Goal: Information Seeking & Learning: Learn about a topic

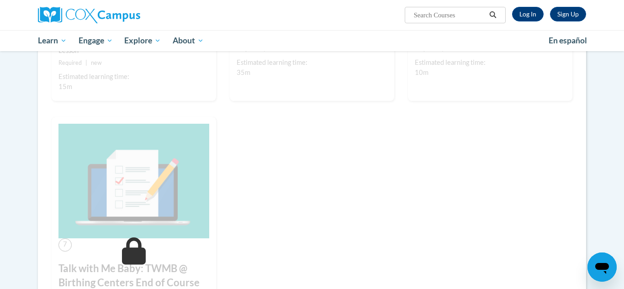
scroll to position [538, 0]
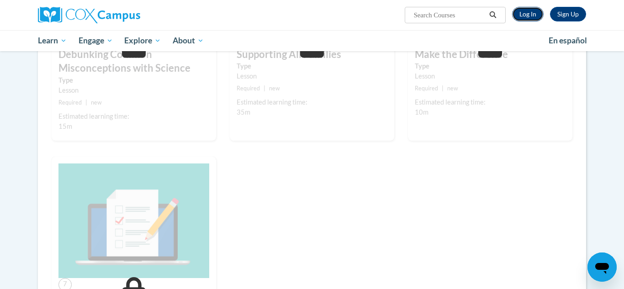
click at [533, 16] on link "Log In" at bounding box center [528, 14] width 32 height 15
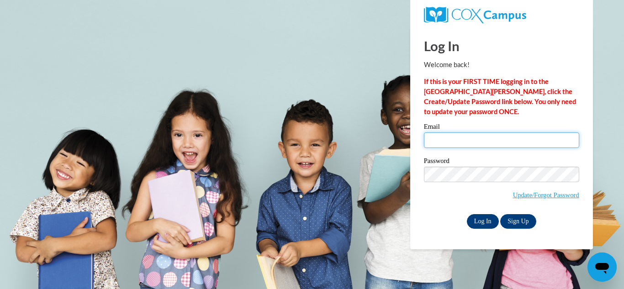
type input "jacquelinew598@gmail.com"
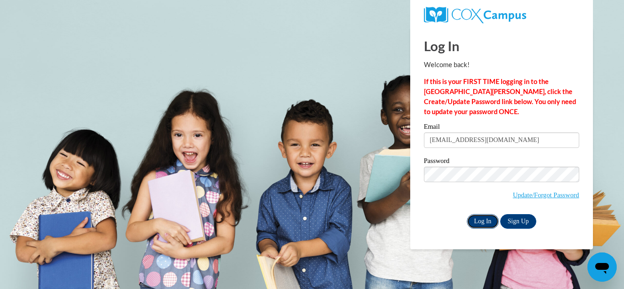
click at [478, 220] on input "Log In" at bounding box center [483, 221] width 32 height 15
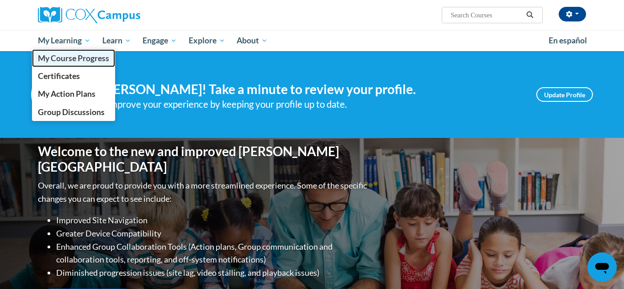
click at [89, 59] on span "My Course Progress" at bounding box center [73, 58] width 71 height 10
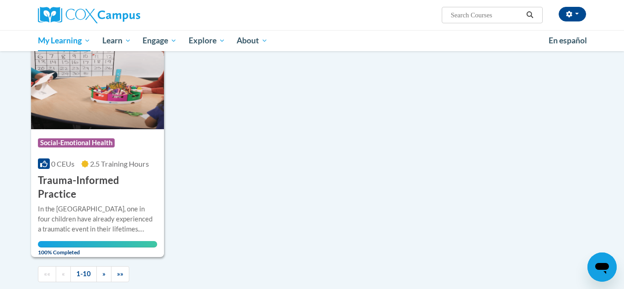
scroll to position [884, 0]
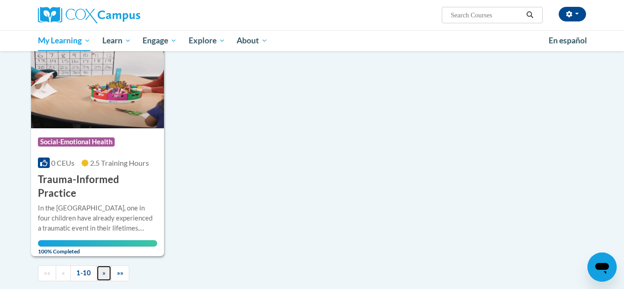
click at [106, 265] on link "»" at bounding box center [103, 273] width 15 height 16
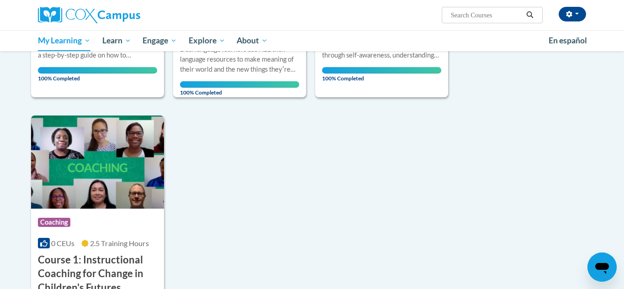
scroll to position [805, 0]
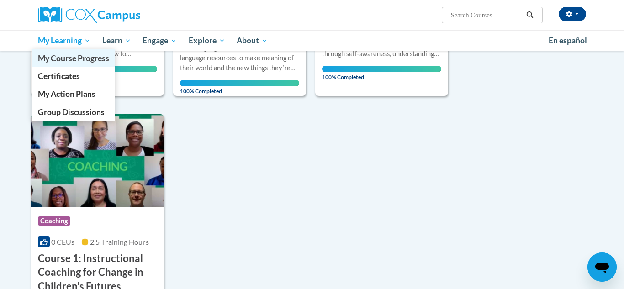
click at [75, 62] on span "My Course Progress" at bounding box center [73, 58] width 71 height 10
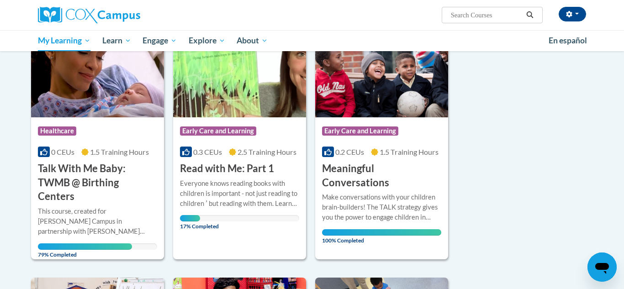
scroll to position [156, 0]
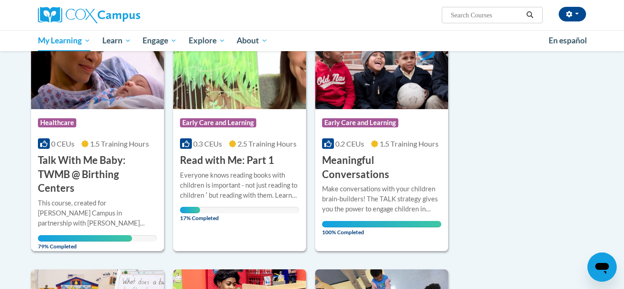
click at [100, 126] on div "Course Category: Healthcare" at bounding box center [97, 124] width 119 height 21
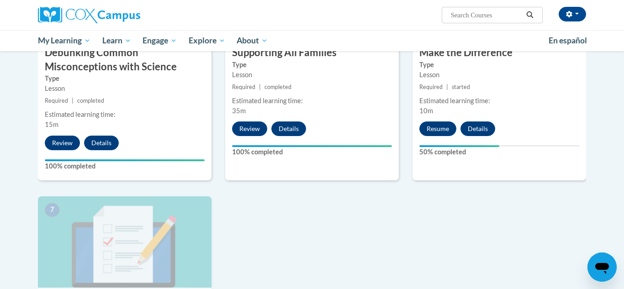
scroll to position [564, 0]
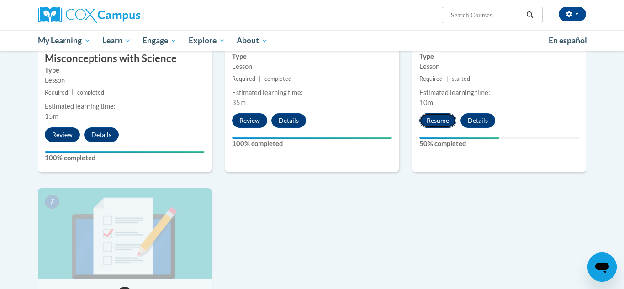
click at [446, 121] on button "Resume" at bounding box center [437, 120] width 37 height 15
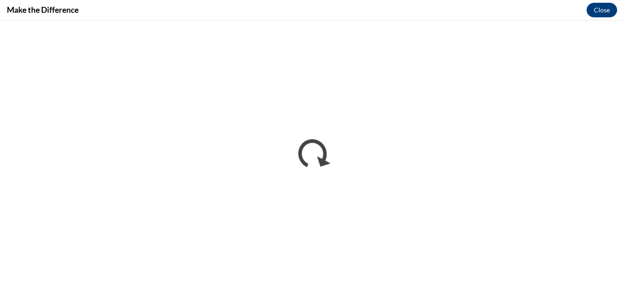
scroll to position [0, 0]
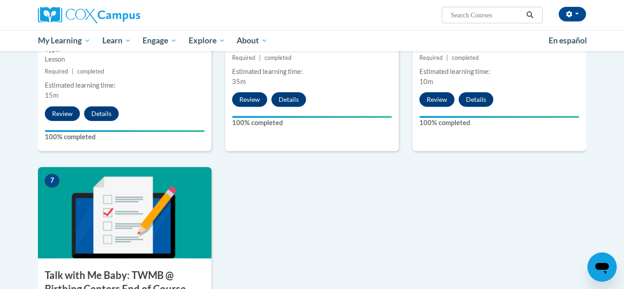
scroll to position [868, 0]
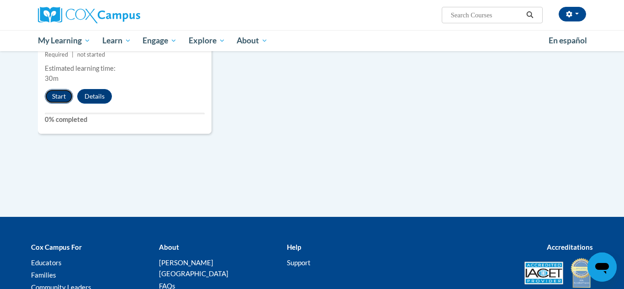
click at [57, 98] on button "Start" at bounding box center [59, 96] width 28 height 15
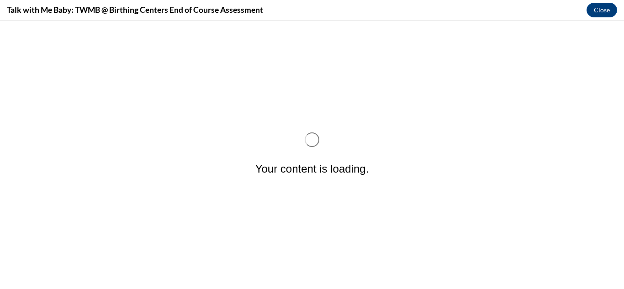
scroll to position [0, 0]
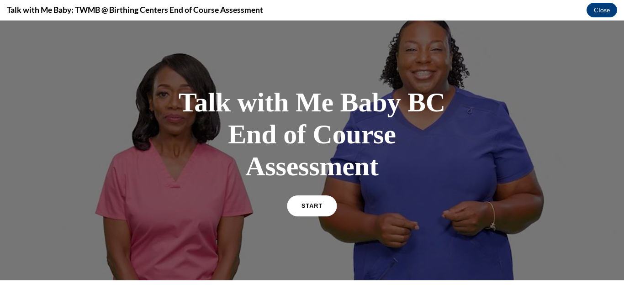
click at [306, 212] on link "START" at bounding box center [312, 205] width 50 height 21
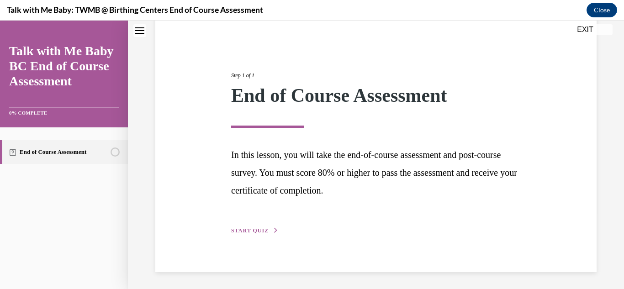
scroll to position [78, 0]
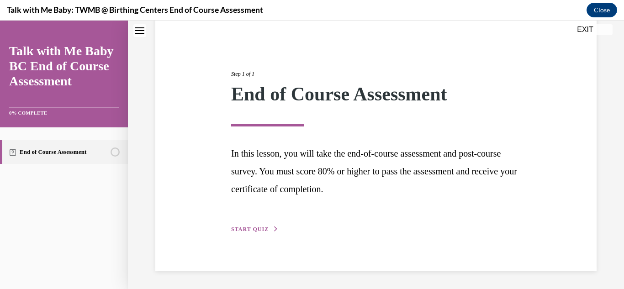
click at [271, 227] on button "START QUIZ" at bounding box center [254, 229] width 47 height 8
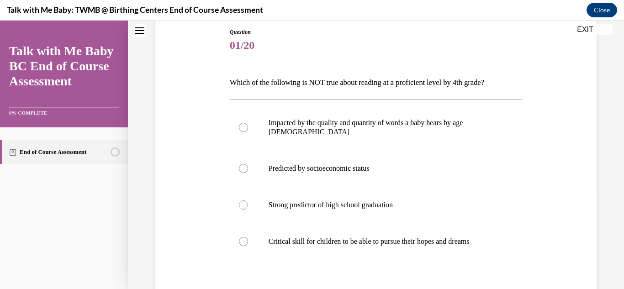
scroll to position [91, 0]
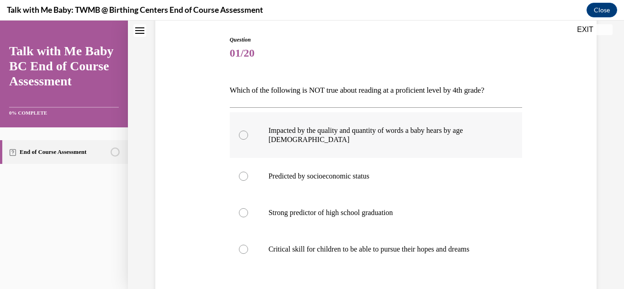
click at [247, 137] on label "Impacted by the quality and quantity of words a baby hears by age 3" at bounding box center [376, 135] width 293 height 46
click at [247, 137] on input "Impacted by the quality and quantity of words a baby hears by age 3" at bounding box center [243, 135] width 9 height 9
radio input "true"
drag, startPoint x: 240, startPoint y: 167, endPoint x: 247, endPoint y: 167, distance: 6.8
click at [240, 172] on div at bounding box center [243, 176] width 9 height 9
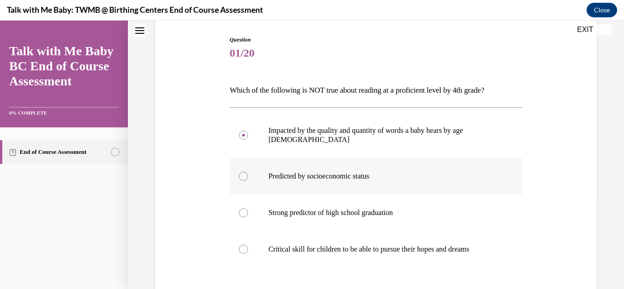
click at [240, 172] on input "Predicted by socioeconomic status" at bounding box center [243, 176] width 9 height 9
radio input "true"
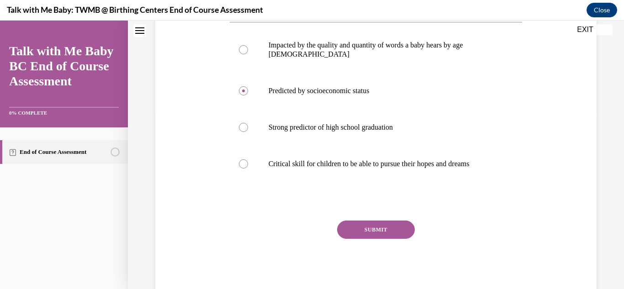
scroll to position [192, 0]
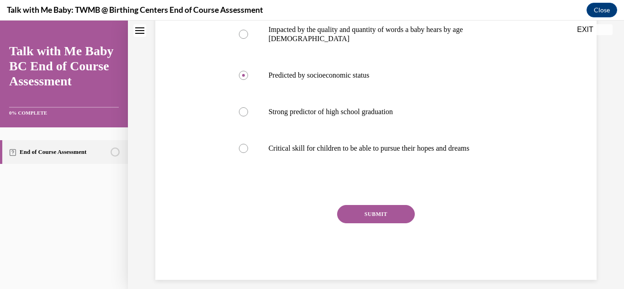
click at [379, 206] on button "SUBMIT" at bounding box center [376, 214] width 78 height 18
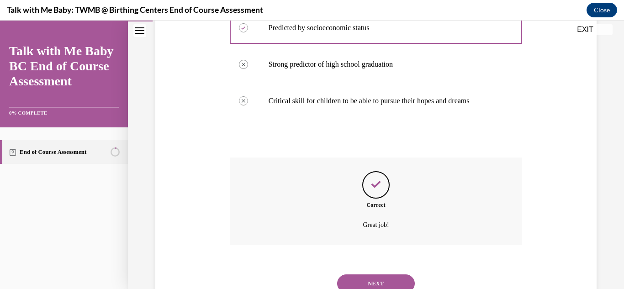
scroll to position [266, 0]
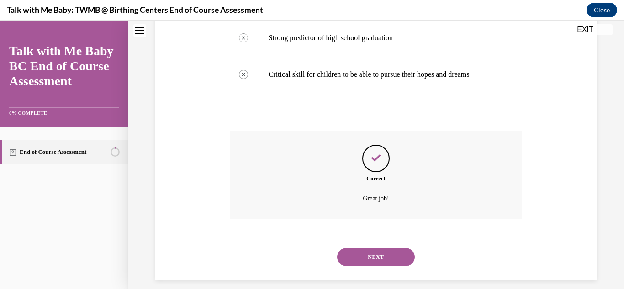
click at [372, 253] on button "NEXT" at bounding box center [376, 257] width 78 height 18
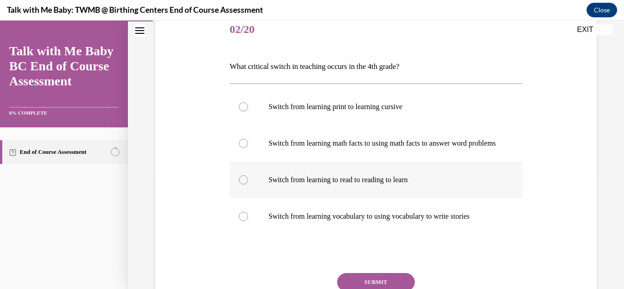
scroll to position [120, 0]
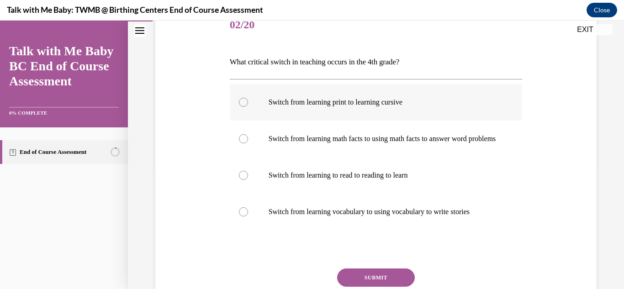
click at [244, 102] on div at bounding box center [243, 102] width 9 height 9
click at [244, 102] on input "Switch from learning print to learning cursive" at bounding box center [243, 102] width 9 height 9
radio input "true"
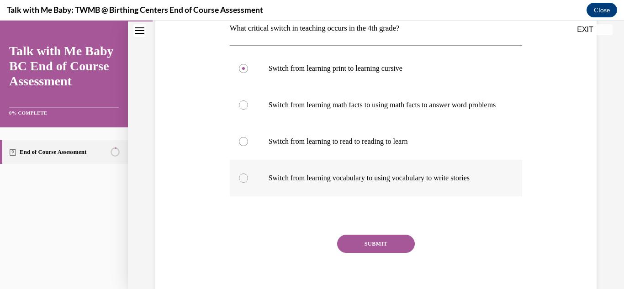
scroll to position [160, 0]
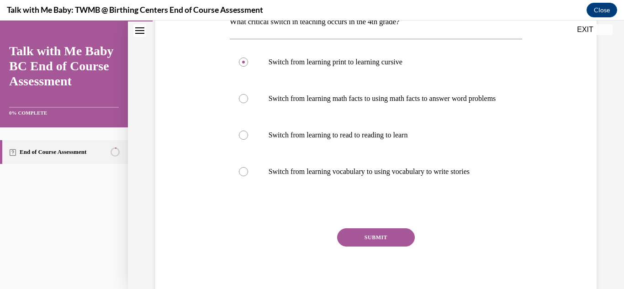
click at [386, 247] on button "SUBMIT" at bounding box center [376, 237] width 78 height 18
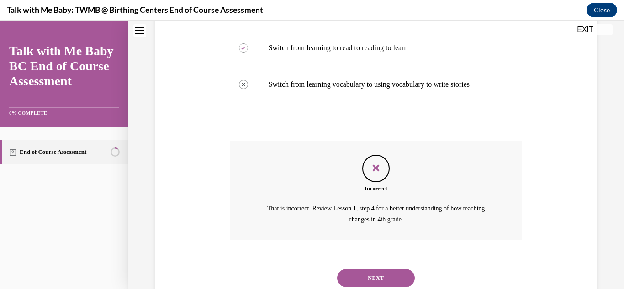
scroll to position [286, 0]
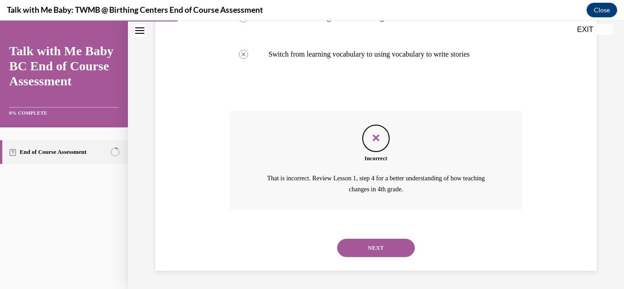
click at [385, 253] on button "NEXT" at bounding box center [376, 248] width 78 height 18
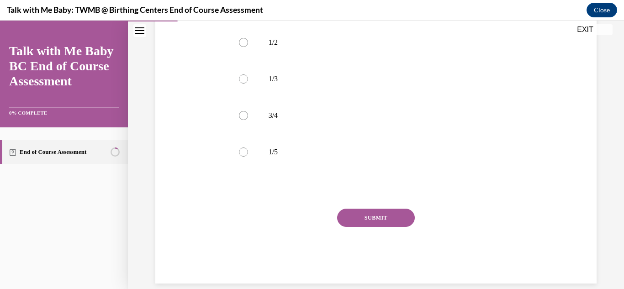
scroll to position [208, 0]
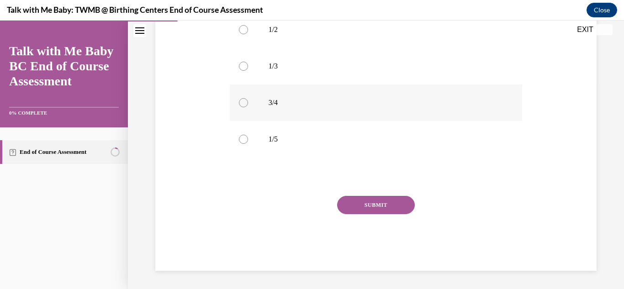
click at [242, 104] on div at bounding box center [243, 102] width 9 height 9
click at [242, 104] on input "3/4" at bounding box center [243, 102] width 9 height 9
radio input "true"
click at [387, 212] on button "SUBMIT" at bounding box center [376, 205] width 78 height 18
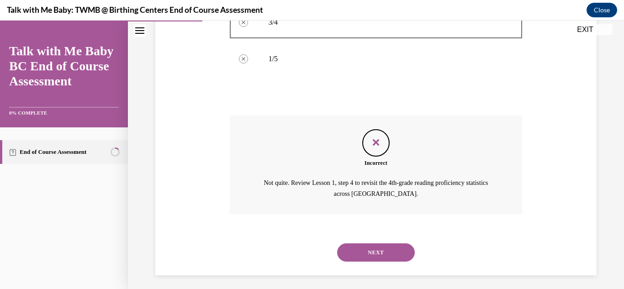
scroll to position [293, 0]
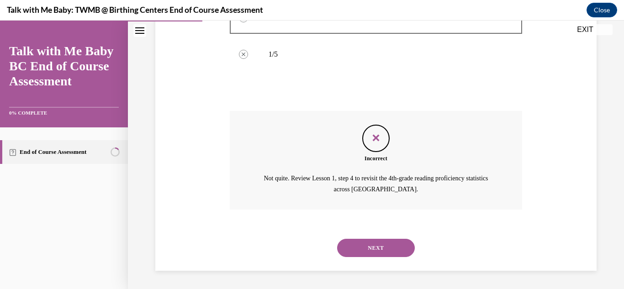
click at [388, 249] on button "NEXT" at bounding box center [376, 248] width 78 height 18
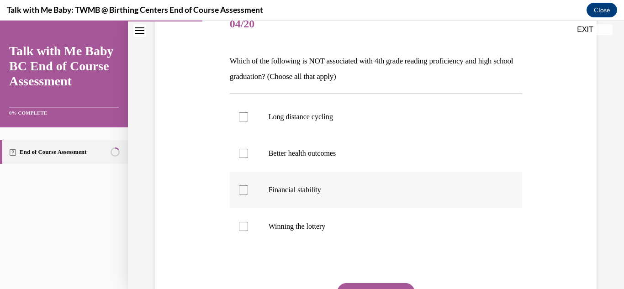
scroll to position [124, 0]
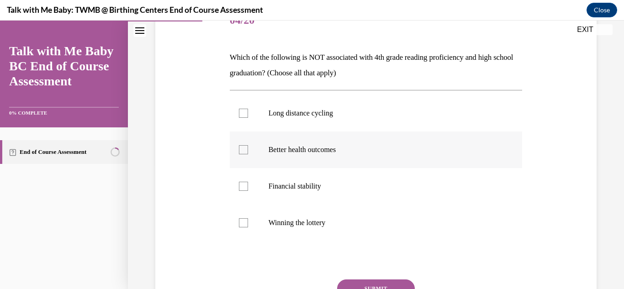
click at [239, 150] on div at bounding box center [243, 149] width 9 height 9
click at [239, 150] on input "Better health outcomes" at bounding box center [243, 149] width 9 height 9
checkbox input "true"
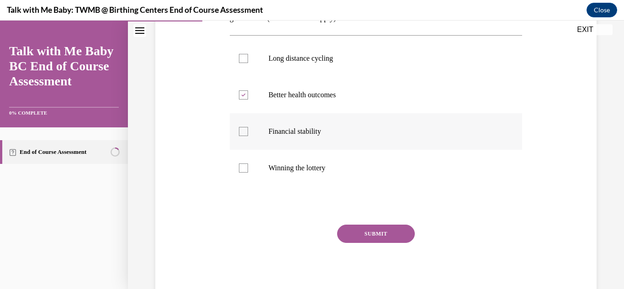
scroll to position [186, 0]
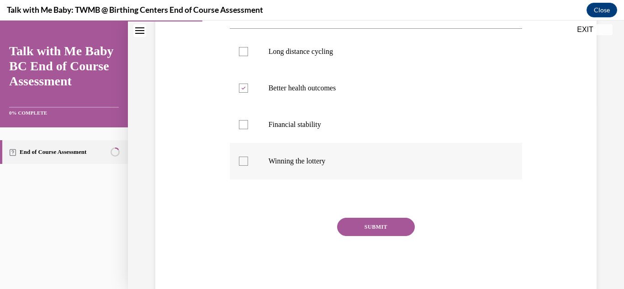
click at [244, 165] on div at bounding box center [243, 161] width 9 height 9
click at [244, 165] on input "Winning the lottery" at bounding box center [243, 161] width 9 height 9
checkbox input "true"
click at [247, 93] on label "Better health outcomes" at bounding box center [376, 88] width 293 height 37
click at [247, 93] on input "Better health outcomes" at bounding box center [243, 88] width 9 height 9
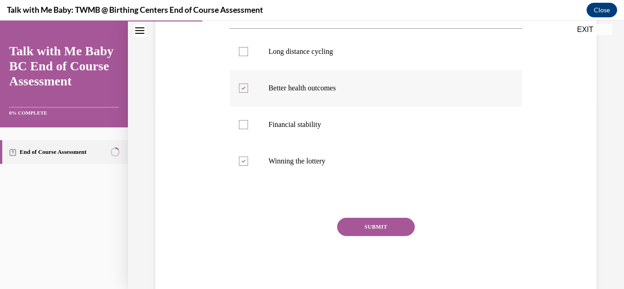
checkbox input "false"
drag, startPoint x: 367, startPoint y: 231, endPoint x: 400, endPoint y: 224, distance: 34.1
click at [369, 231] on button "SUBMIT" at bounding box center [376, 227] width 78 height 18
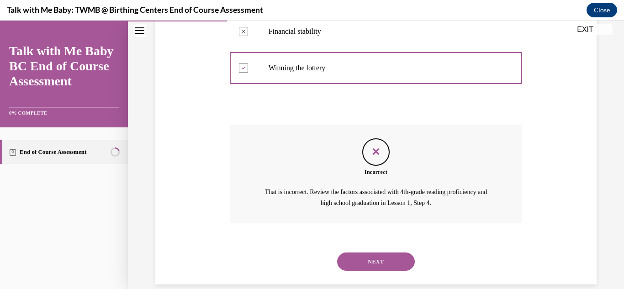
scroll to position [293, 0]
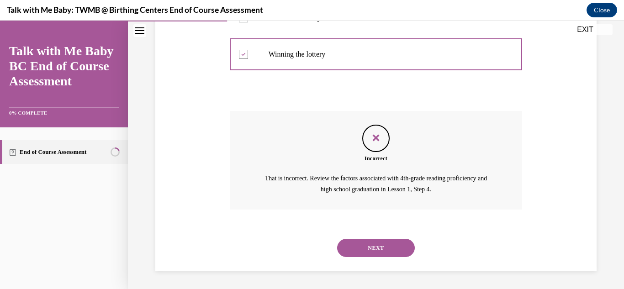
click at [391, 251] on button "NEXT" at bounding box center [376, 248] width 78 height 18
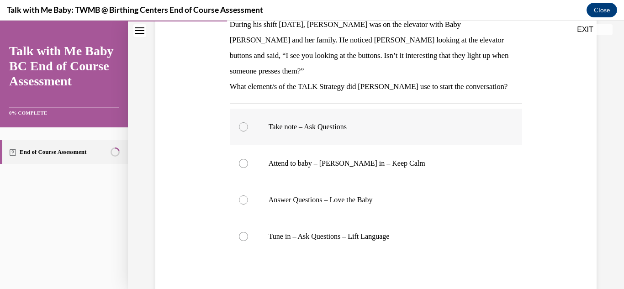
scroll to position [168, 0]
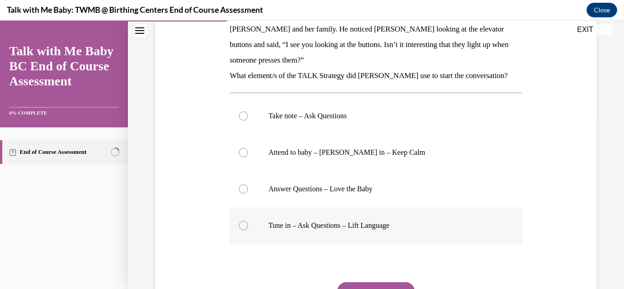
click at [241, 221] on div at bounding box center [243, 225] width 9 height 9
click at [241, 221] on input "Tune in – Ask Questions – Lift Language" at bounding box center [243, 225] width 9 height 9
radio input "true"
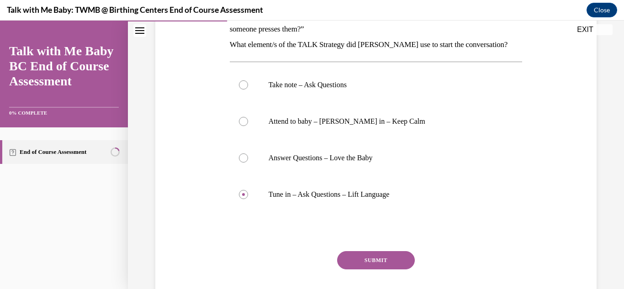
scroll to position [208, 0]
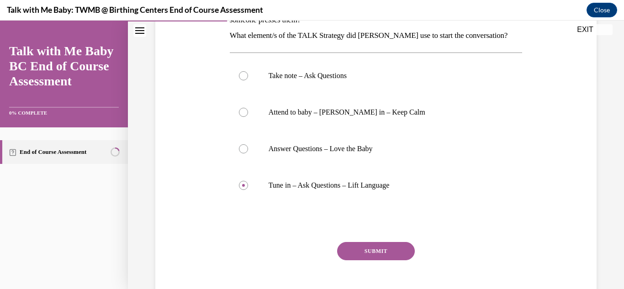
click at [384, 242] on button "SUBMIT" at bounding box center [376, 251] width 78 height 18
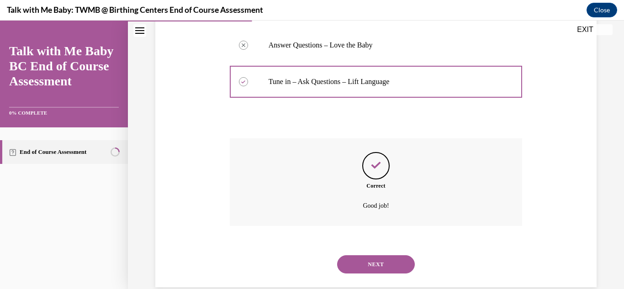
scroll to position [313, 0]
click at [392, 254] on button "NEXT" at bounding box center [376, 263] width 78 height 18
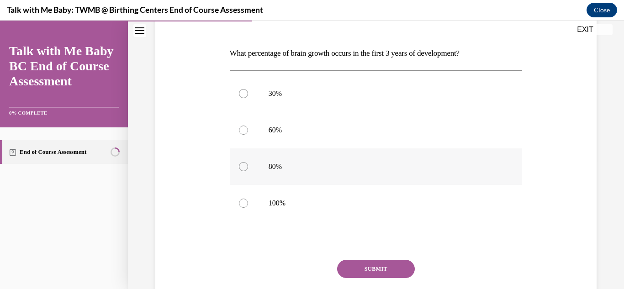
scroll to position [131, 0]
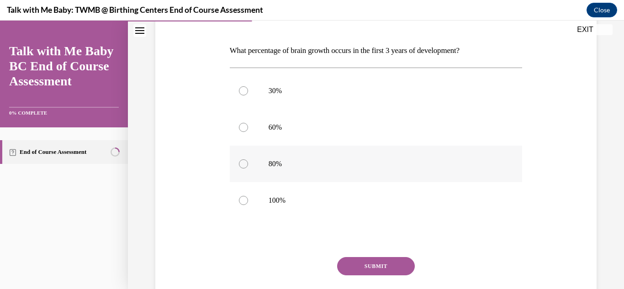
click at [243, 165] on div at bounding box center [243, 163] width 9 height 9
click at [243, 165] on input "80%" at bounding box center [243, 163] width 9 height 9
radio input "true"
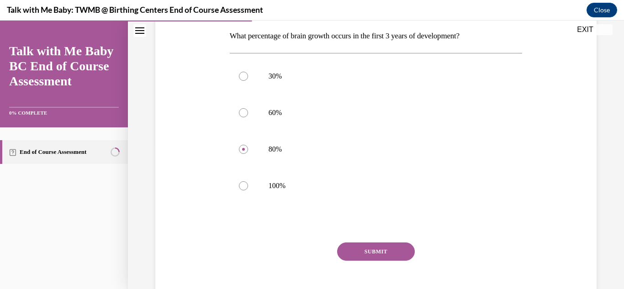
click at [383, 255] on button "SUBMIT" at bounding box center [376, 251] width 78 height 18
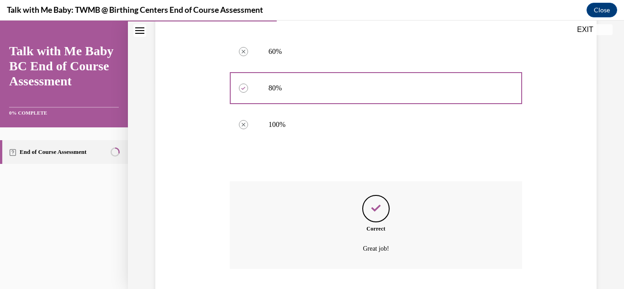
scroll to position [266, 0]
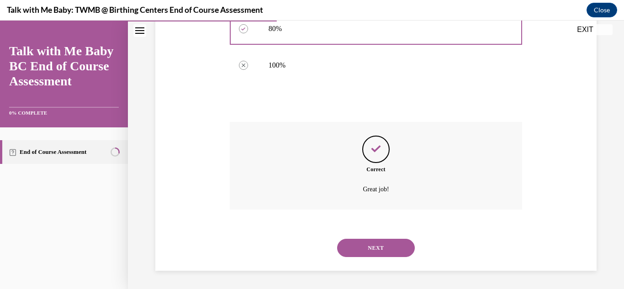
click at [379, 253] on button "NEXT" at bounding box center [376, 248] width 78 height 18
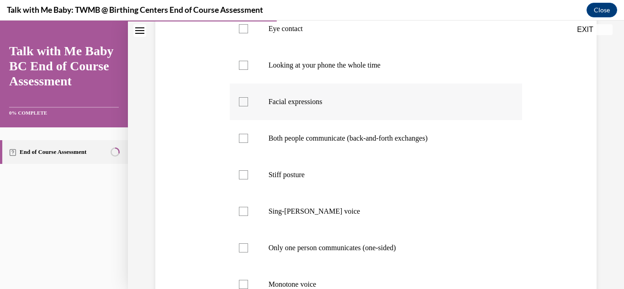
scroll to position [265, 0]
click at [244, 107] on div at bounding box center [243, 102] width 9 height 9
click at [244, 107] on input "Facial expressions" at bounding box center [243, 102] width 9 height 9
checkbox input "true"
click at [247, 48] on label "Eye contact" at bounding box center [376, 29] width 293 height 37
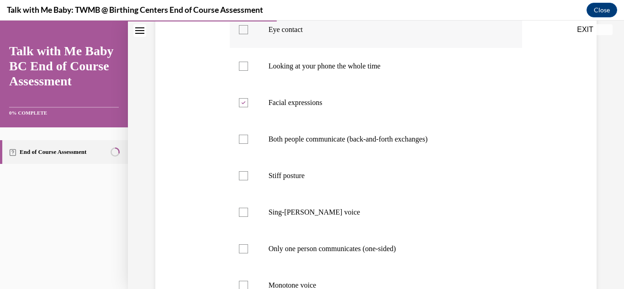
click at [247, 34] on input "Eye contact" at bounding box center [243, 29] width 9 height 9
checkbox input "true"
click at [240, 144] on div at bounding box center [243, 139] width 9 height 9
click at [240, 144] on input "Both people communicate (back-and-forth exchanges)" at bounding box center [243, 139] width 9 height 9
checkbox input "true"
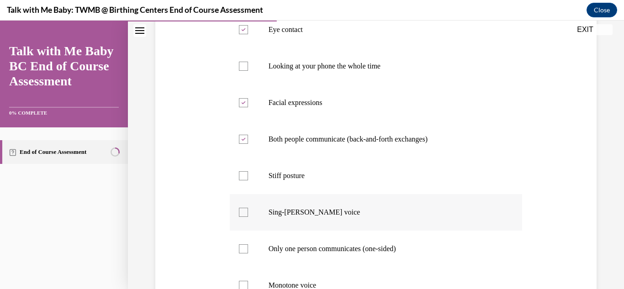
click at [249, 229] on label "Sing-songy voice" at bounding box center [376, 212] width 293 height 37
click at [248, 217] on input "Sing-songy voice" at bounding box center [243, 212] width 9 height 9
checkbox input "true"
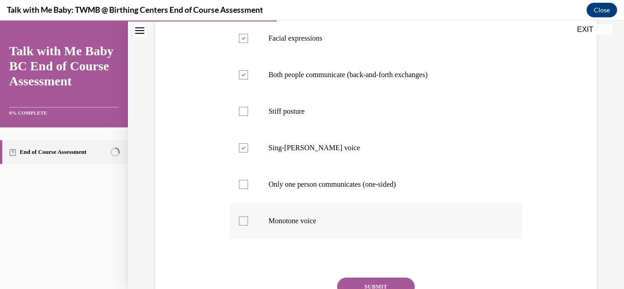
scroll to position [334, 0]
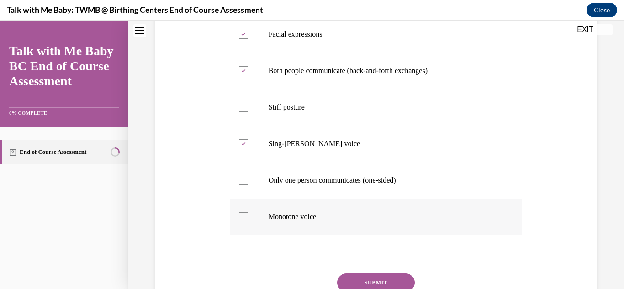
click at [250, 232] on label "Monotone voice" at bounding box center [376, 217] width 293 height 37
click at [248, 221] on input "Monotone voice" at bounding box center [243, 216] width 9 height 9
checkbox input "true"
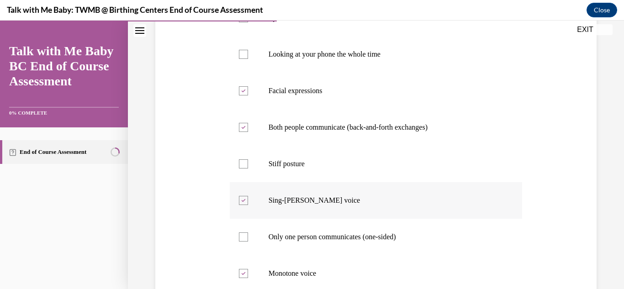
scroll to position [427, 0]
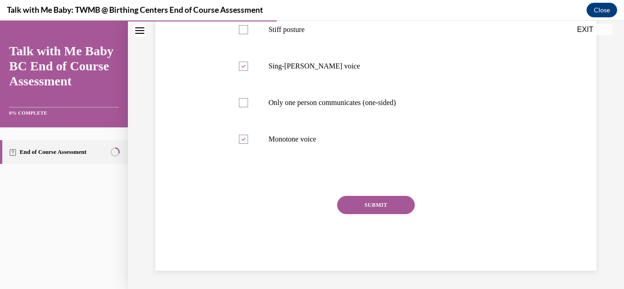
click at [400, 206] on button "SUBMIT" at bounding box center [376, 205] width 78 height 18
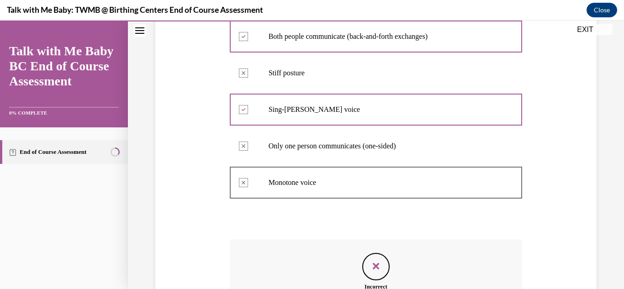
scroll to position [512, 0]
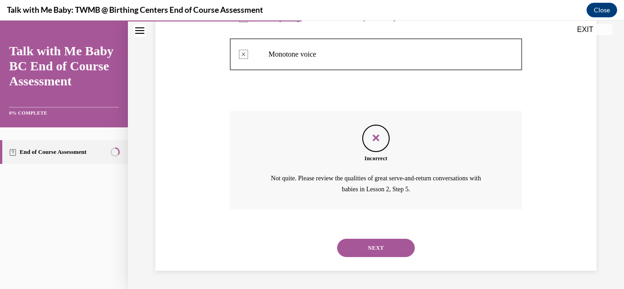
click at [380, 242] on button "NEXT" at bounding box center [376, 248] width 78 height 18
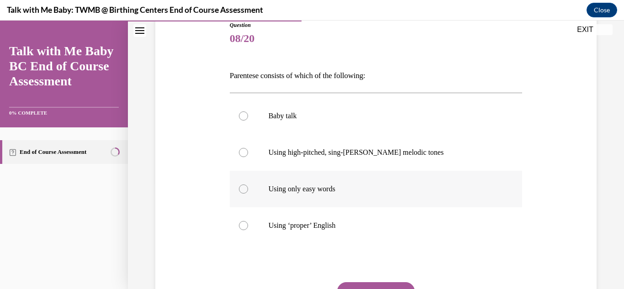
scroll to position [125, 0]
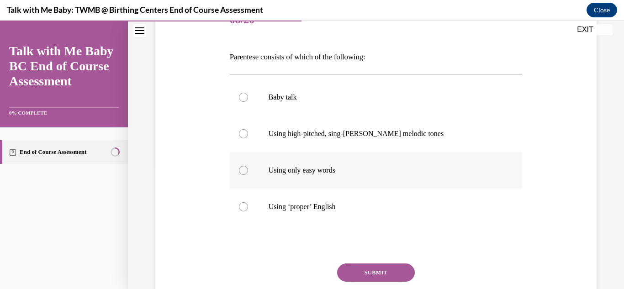
click at [248, 169] on label "Using only easy words" at bounding box center [376, 170] width 293 height 37
click at [248, 169] on input "Using only easy words" at bounding box center [243, 170] width 9 height 9
radio input "true"
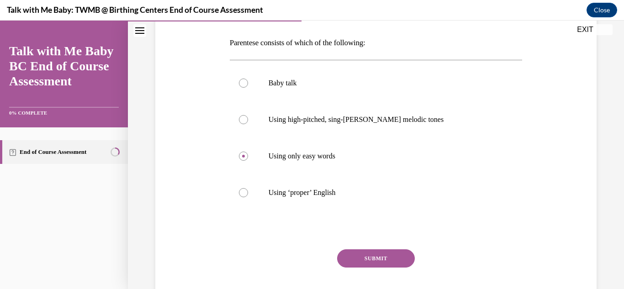
click at [381, 258] on button "SUBMIT" at bounding box center [376, 258] width 78 height 18
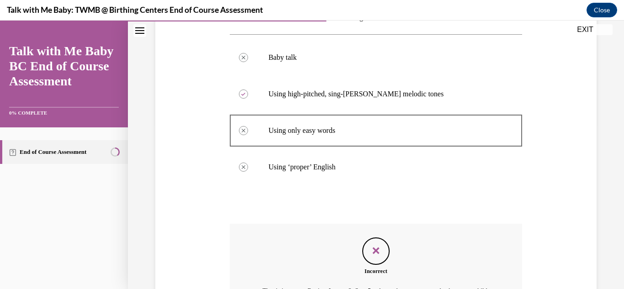
scroll to position [277, 0]
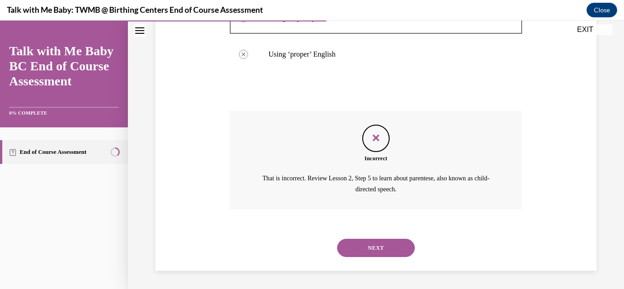
click at [381, 243] on button "NEXT" at bounding box center [376, 248] width 78 height 18
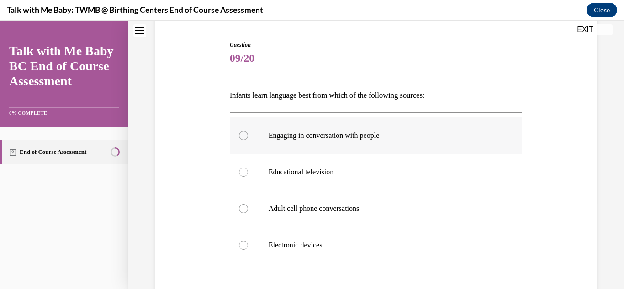
scroll to position [93, 0]
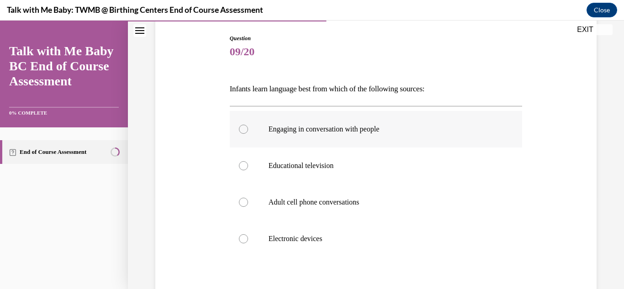
click at [239, 128] on div at bounding box center [243, 129] width 9 height 9
click at [239, 128] on input "Engaging in conversation with people" at bounding box center [243, 129] width 9 height 9
radio input "true"
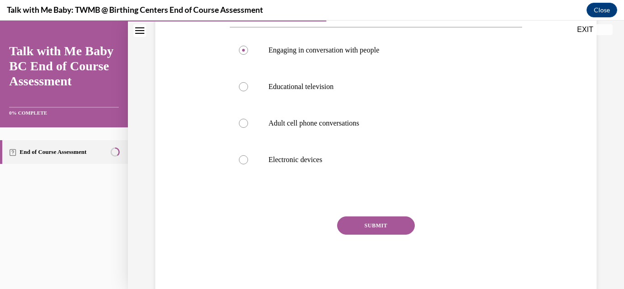
click at [364, 220] on button "SUBMIT" at bounding box center [376, 225] width 78 height 18
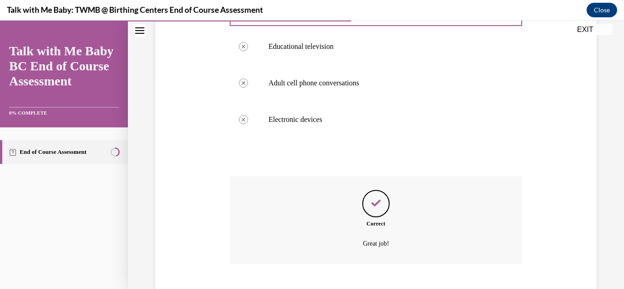
scroll to position [266, 0]
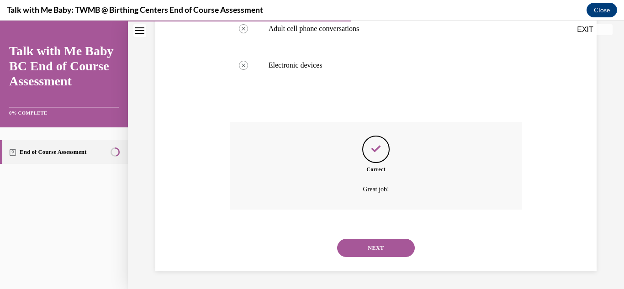
click at [397, 245] on button "NEXT" at bounding box center [376, 248] width 78 height 18
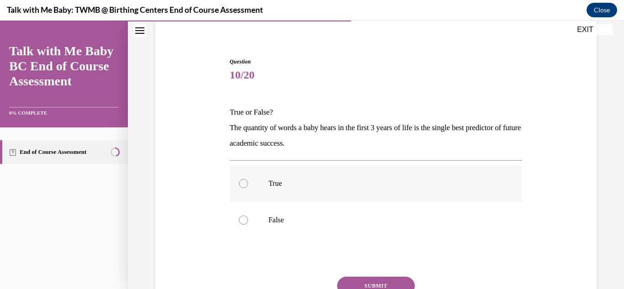
scroll to position [71, 0]
click at [245, 186] on label "True" at bounding box center [376, 182] width 293 height 37
click at [245, 186] on input "True" at bounding box center [243, 182] width 9 height 9
radio input "true"
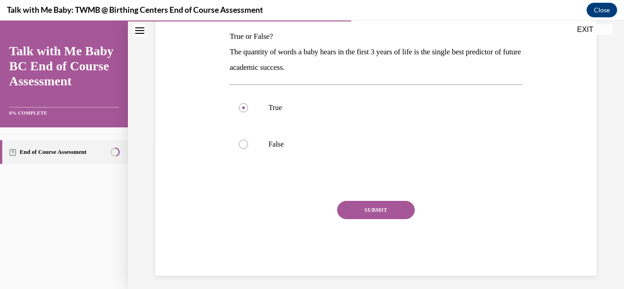
click at [375, 208] on button "SUBMIT" at bounding box center [376, 210] width 78 height 18
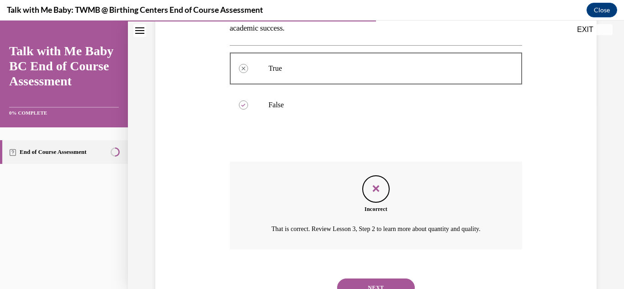
scroll to position [224, 0]
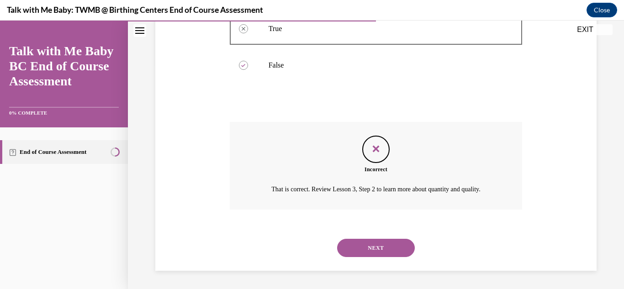
click at [373, 252] on button "NEXT" at bounding box center [376, 248] width 78 height 18
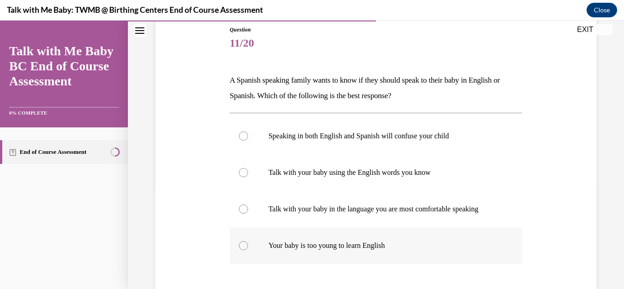
scroll to position [103, 0]
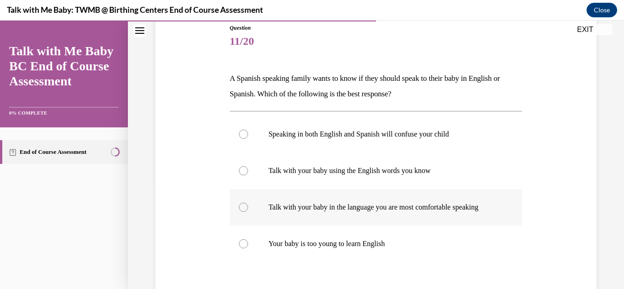
click at [242, 211] on div at bounding box center [243, 207] width 9 height 9
click at [242, 211] on input "Talk with your baby in the language you are most comfortable speaking" at bounding box center [243, 207] width 9 height 9
radio input "true"
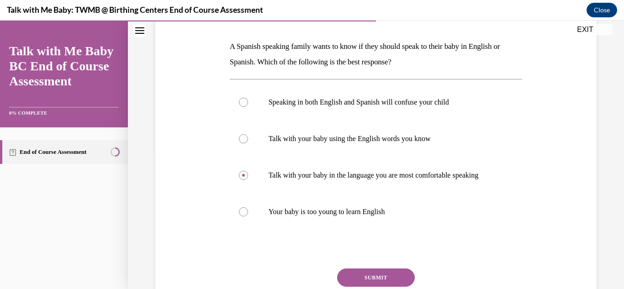
scroll to position [161, 0]
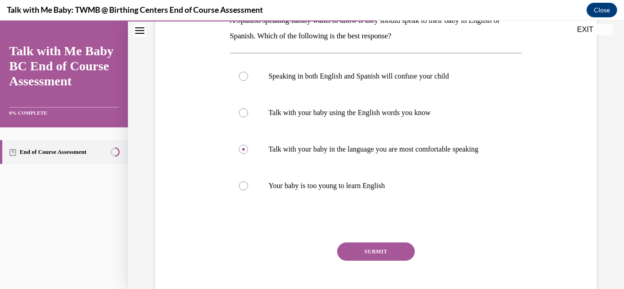
click at [373, 253] on button "SUBMIT" at bounding box center [376, 251] width 78 height 18
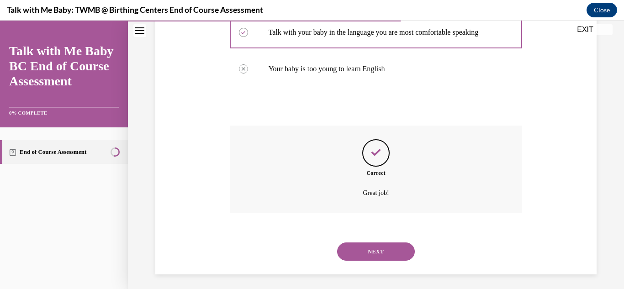
scroll to position [282, 0]
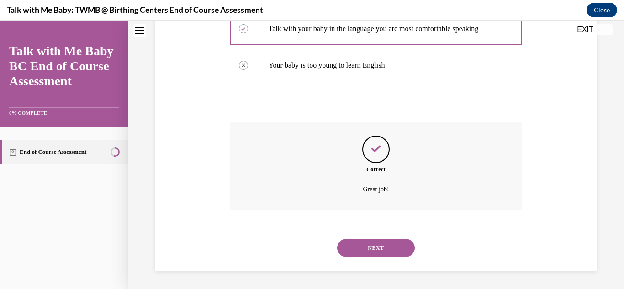
click at [360, 247] on button "NEXT" at bounding box center [376, 248] width 78 height 18
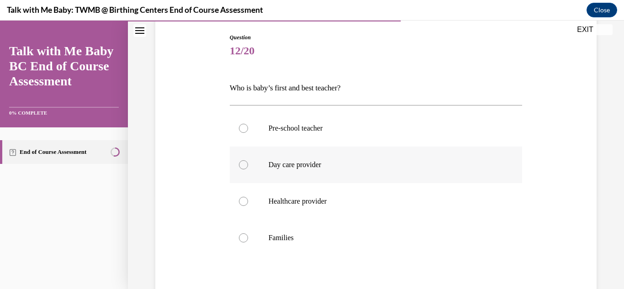
scroll to position [117, 0]
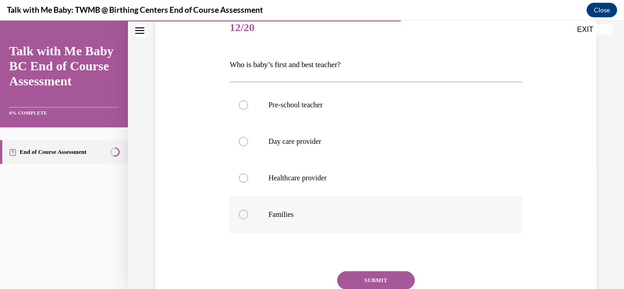
click at [241, 214] on div at bounding box center [243, 214] width 9 height 9
click at [241, 214] on input "Families" at bounding box center [243, 214] width 9 height 9
radio input "true"
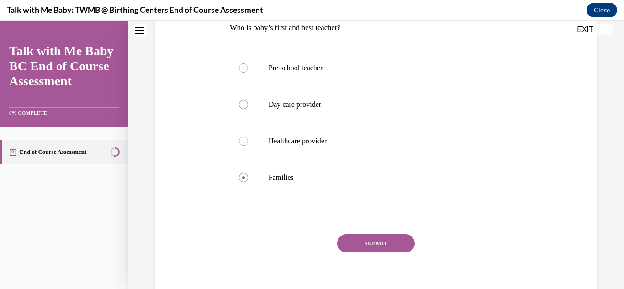
click at [386, 249] on button "SUBMIT" at bounding box center [376, 243] width 78 height 18
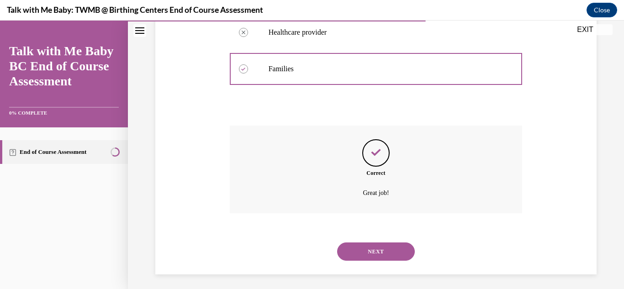
scroll to position [266, 0]
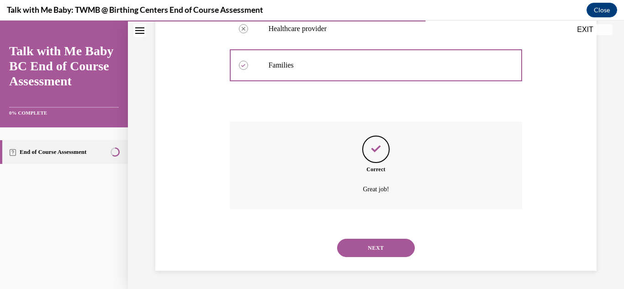
click at [379, 252] on button "NEXT" at bounding box center [376, 248] width 78 height 18
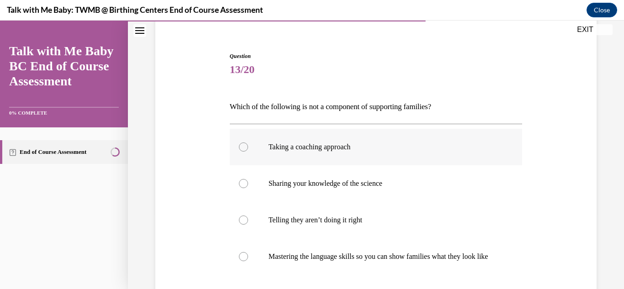
scroll to position [81, 0]
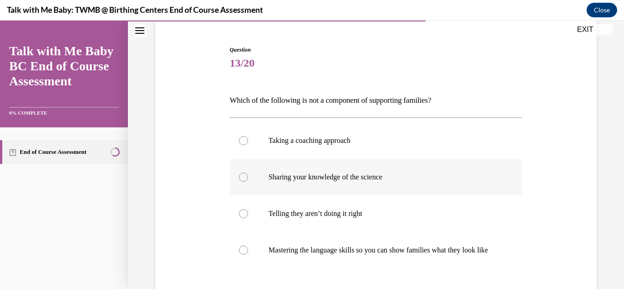
click at [242, 177] on div at bounding box center [243, 177] width 9 height 9
click at [242, 177] on input "Sharing your knowledge of the science" at bounding box center [243, 177] width 9 height 9
radio input "true"
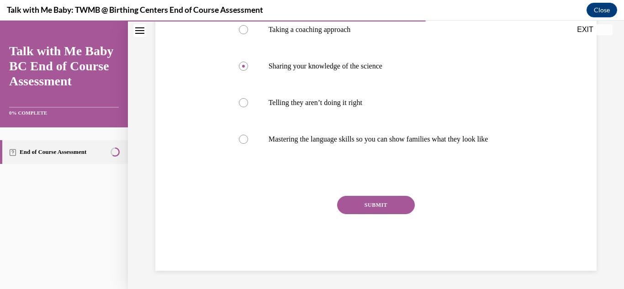
click at [380, 207] on button "SUBMIT" at bounding box center [376, 205] width 78 height 18
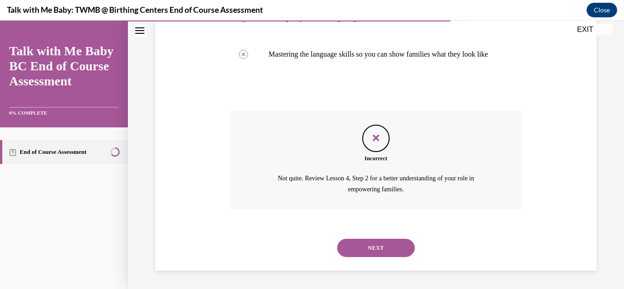
scroll to position [286, 0]
click at [379, 247] on button "NEXT" at bounding box center [376, 248] width 78 height 18
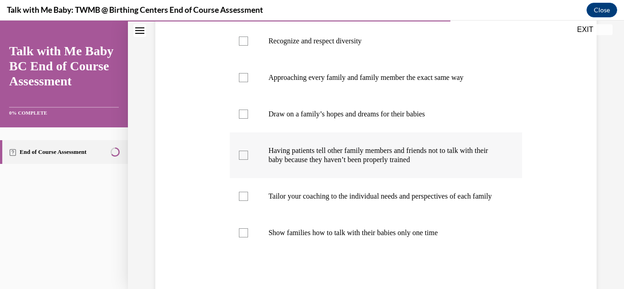
scroll to position [389, 0]
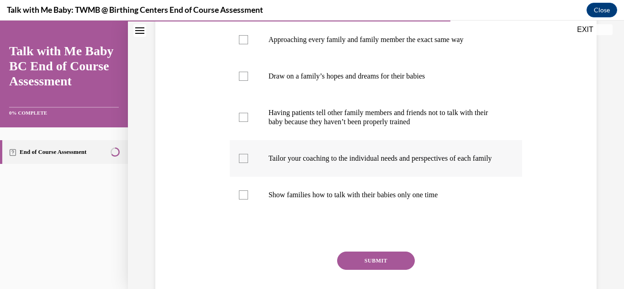
click at [246, 163] on div at bounding box center [243, 158] width 9 height 9
click at [246, 163] on input "Tailor your coaching to the individual needs and perspectives of each family" at bounding box center [243, 158] width 9 height 9
checkbox input "true"
click at [353, 270] on button "SUBMIT" at bounding box center [376, 261] width 78 height 18
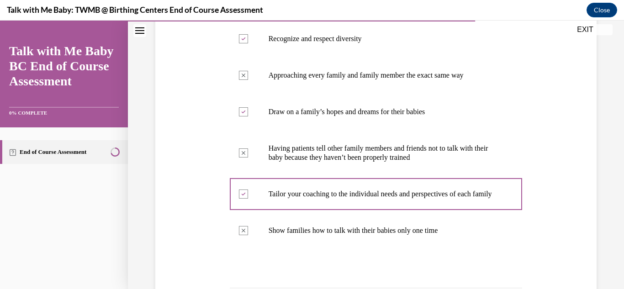
scroll to position [526, 0]
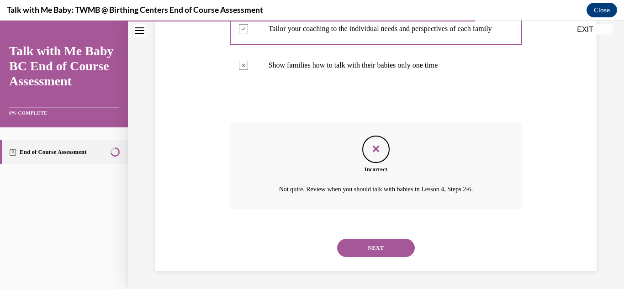
click at [396, 254] on button "NEXT" at bounding box center [376, 248] width 78 height 18
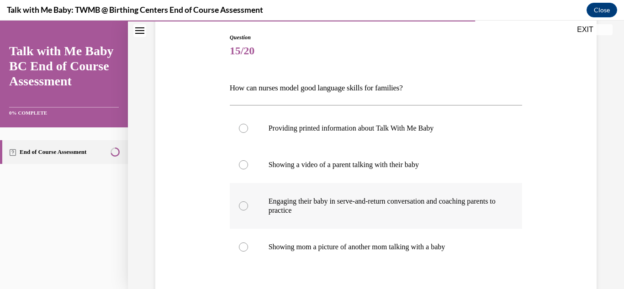
scroll to position [99, 0]
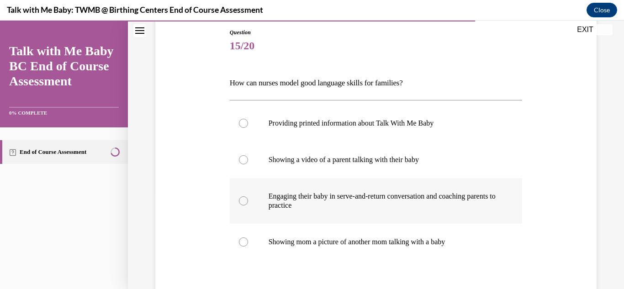
click at [245, 202] on div at bounding box center [243, 200] width 9 height 9
click at [245, 202] on input "Engaging their baby in serve-and-return conversation and coaching parents to pr…" at bounding box center [243, 200] width 9 height 9
radio input "true"
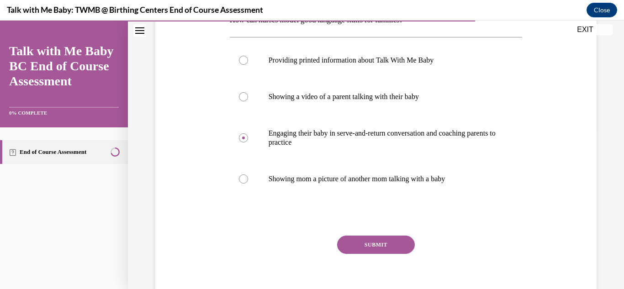
click at [379, 246] on button "SUBMIT" at bounding box center [376, 245] width 78 height 18
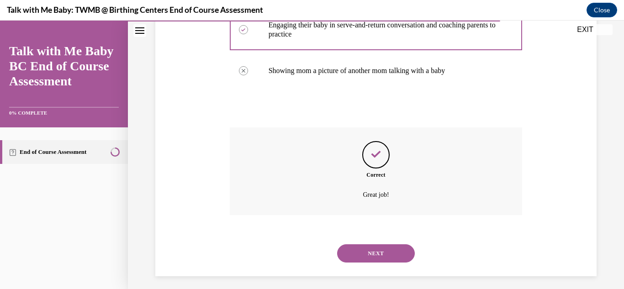
scroll to position [275, 0]
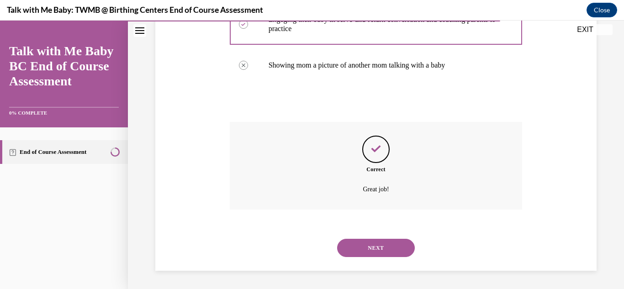
click at [379, 249] on button "NEXT" at bounding box center [376, 248] width 78 height 18
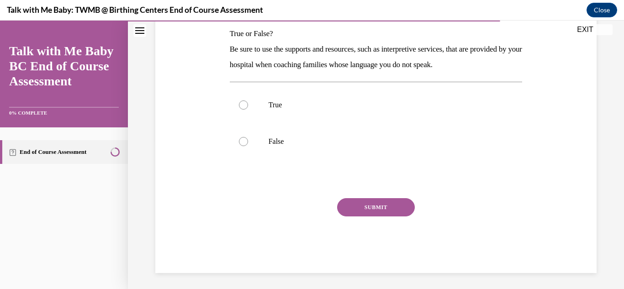
scroll to position [150, 0]
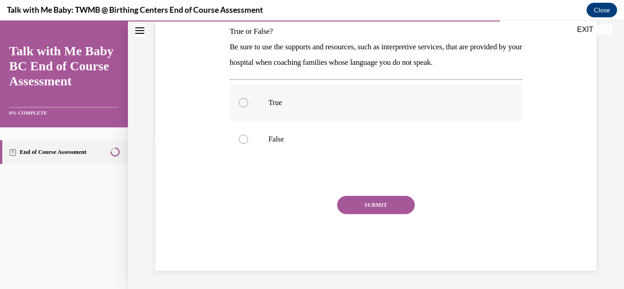
click at [247, 102] on div at bounding box center [243, 102] width 9 height 9
click at [247, 102] on input "True" at bounding box center [243, 102] width 9 height 9
radio input "true"
click at [378, 208] on button "SUBMIT" at bounding box center [376, 205] width 78 height 18
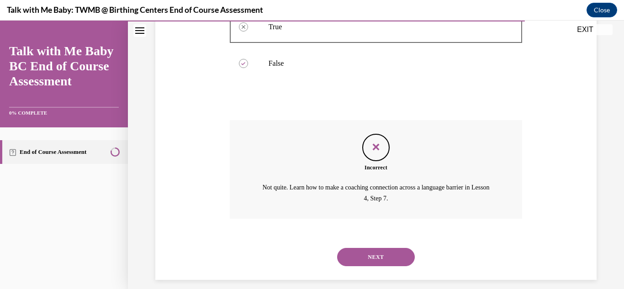
scroll to position [227, 0]
click at [375, 249] on button "NEXT" at bounding box center [376, 256] width 78 height 18
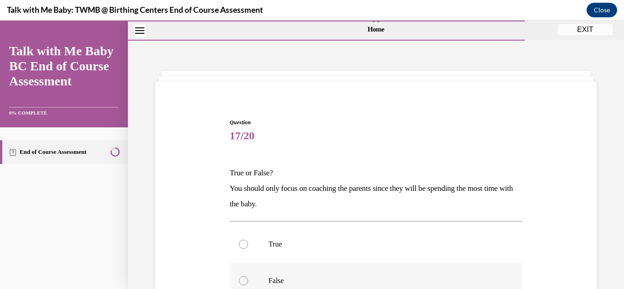
scroll to position [44, 0]
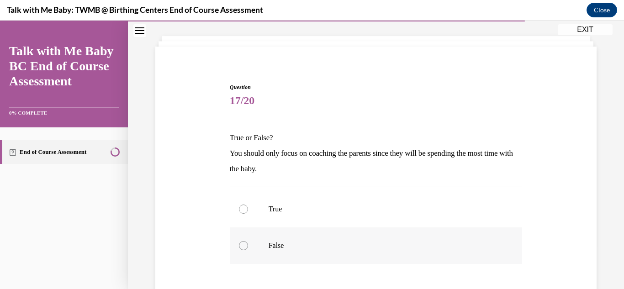
click at [245, 251] on label "False" at bounding box center [376, 245] width 293 height 37
click at [245, 250] on input "False" at bounding box center [243, 245] width 9 height 9
radio input "true"
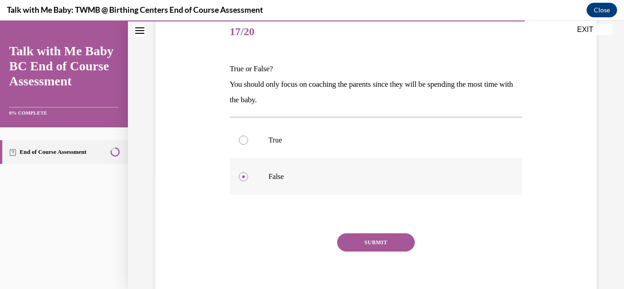
scroll to position [123, 0]
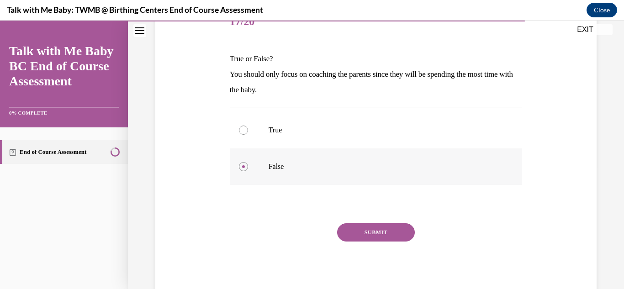
click at [394, 242] on div "SUBMIT" at bounding box center [376, 246] width 293 height 46
click at [386, 235] on button "SUBMIT" at bounding box center [376, 232] width 78 height 18
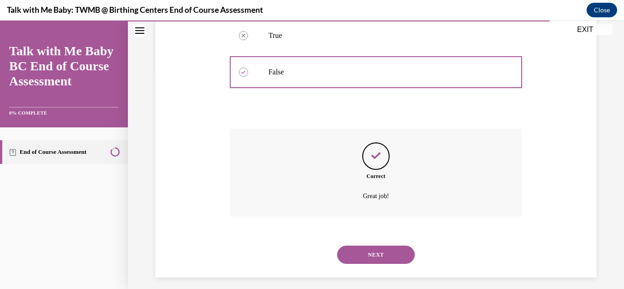
scroll to position [224, 0]
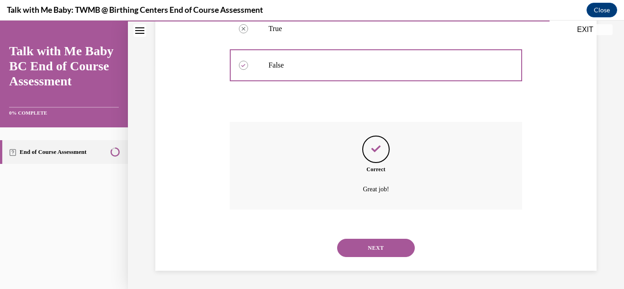
click at [364, 250] on button "NEXT" at bounding box center [376, 248] width 78 height 18
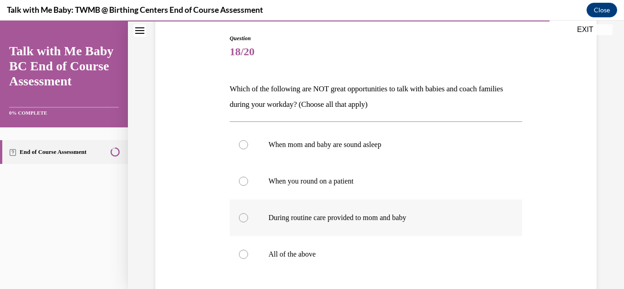
scroll to position [102, 0]
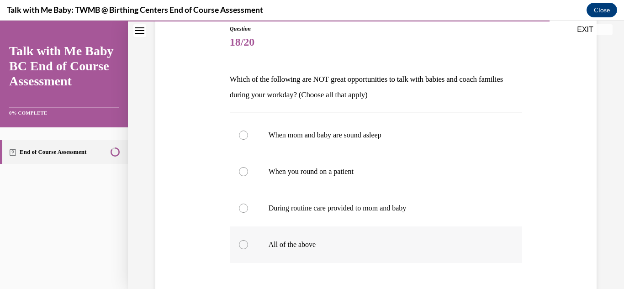
click at [243, 245] on div at bounding box center [243, 244] width 9 height 9
click at [243, 245] on input "All of the above" at bounding box center [243, 244] width 9 height 9
radio input "true"
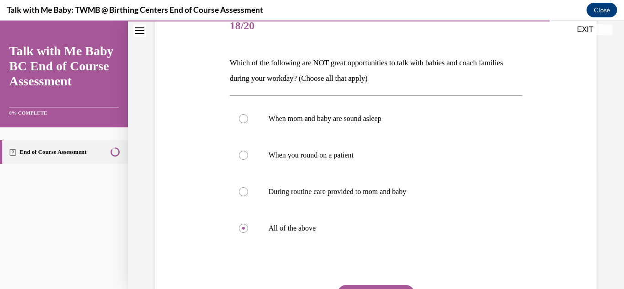
scroll to position [200, 0]
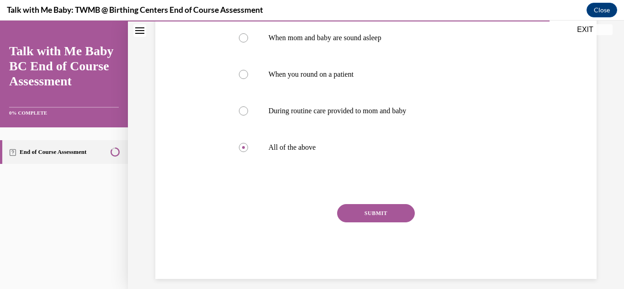
click at [374, 214] on button "SUBMIT" at bounding box center [376, 213] width 78 height 18
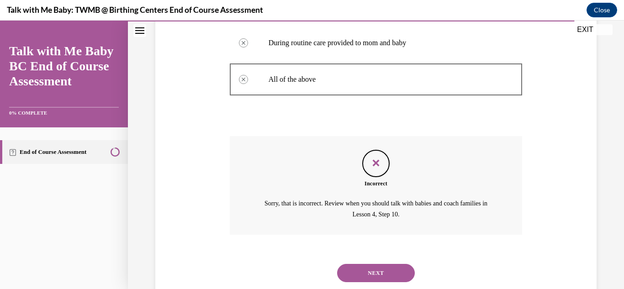
scroll to position [270, 0]
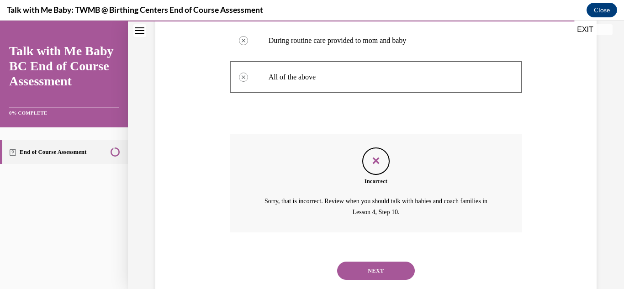
click at [381, 271] on button "NEXT" at bounding box center [376, 271] width 78 height 18
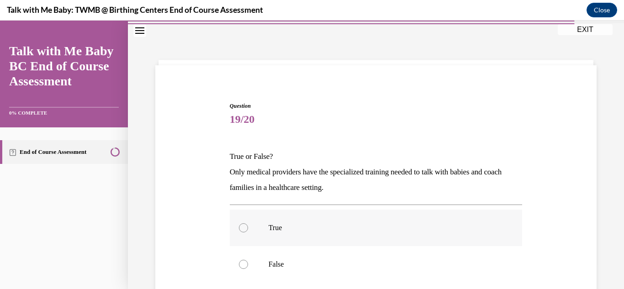
scroll to position [32, 0]
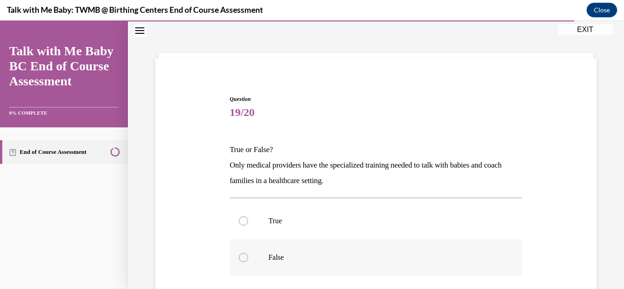
click at [240, 258] on div at bounding box center [243, 257] width 9 height 9
click at [240, 258] on input "False" at bounding box center [243, 257] width 9 height 9
radio input "true"
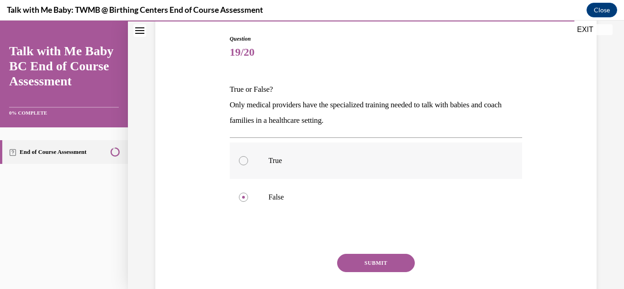
scroll to position [107, 0]
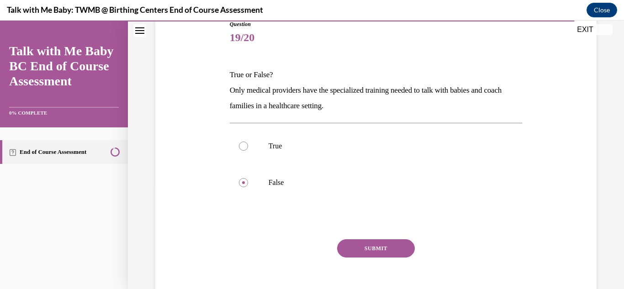
click at [379, 245] on button "SUBMIT" at bounding box center [376, 248] width 78 height 18
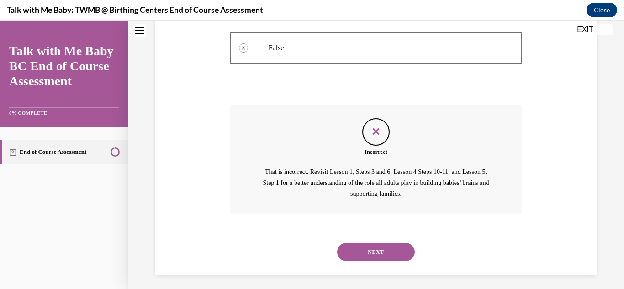
scroll to position [246, 0]
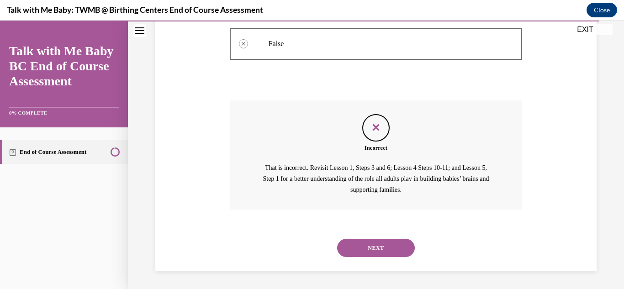
click at [394, 247] on button "NEXT" at bounding box center [376, 248] width 78 height 18
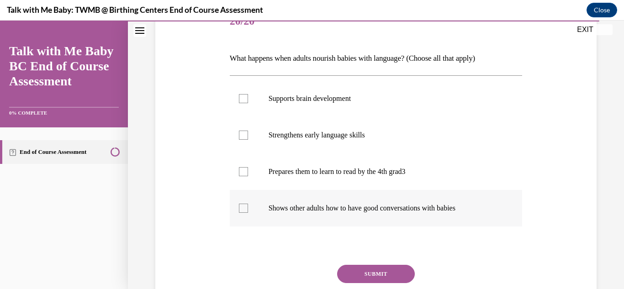
scroll to position [124, 0]
click at [244, 132] on div at bounding box center [243, 134] width 9 height 9
click at [244, 132] on input "Strengthens early language skills" at bounding box center [243, 134] width 9 height 9
checkbox input "true"
click at [378, 269] on button "SUBMIT" at bounding box center [376, 273] width 78 height 18
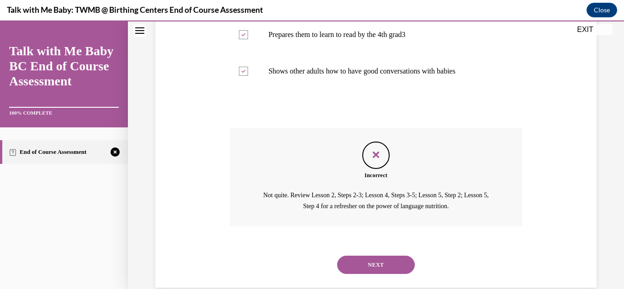
scroll to position [277, 0]
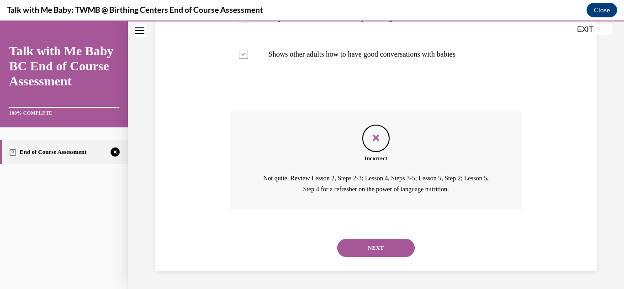
click at [384, 250] on button "NEXT" at bounding box center [376, 248] width 78 height 18
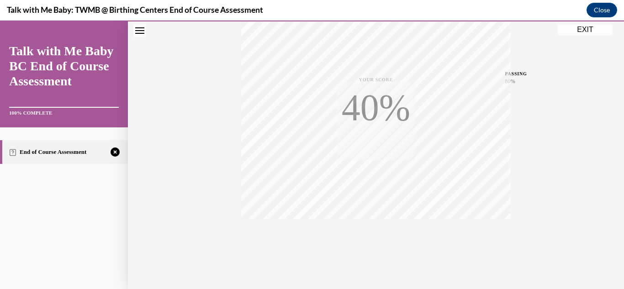
scroll to position [200, 0]
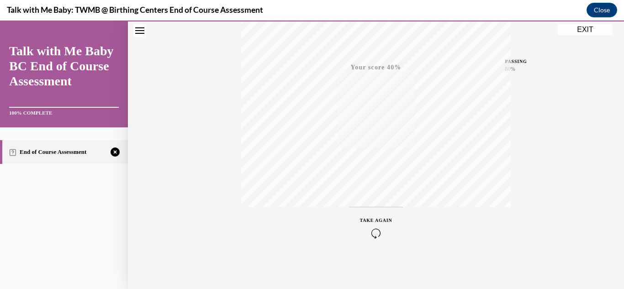
click at [373, 235] on icon "button" at bounding box center [376, 233] width 32 height 10
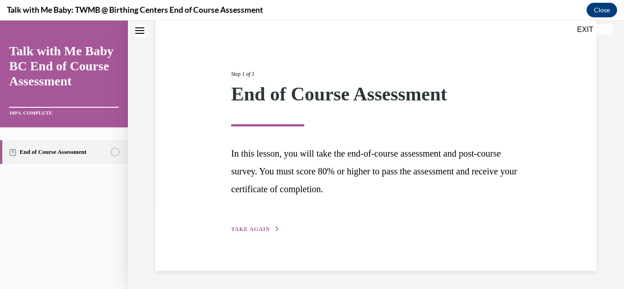
scroll to position [78, 0]
click at [249, 228] on span "TAKE AGAIN" at bounding box center [250, 229] width 39 height 6
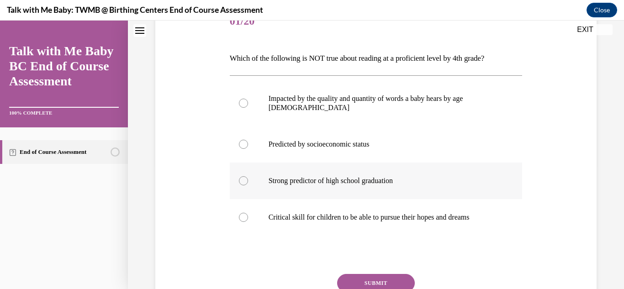
scroll to position [125, 0]
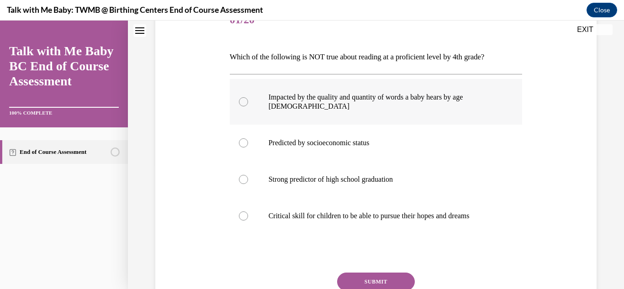
click at [243, 97] on div at bounding box center [243, 101] width 9 height 9
click at [243, 97] on input "Impacted by the quality and quantity of words a baby hears by age 3" at bounding box center [243, 101] width 9 height 9
radio input "true"
click at [370, 277] on button "SUBMIT" at bounding box center [376, 282] width 78 height 18
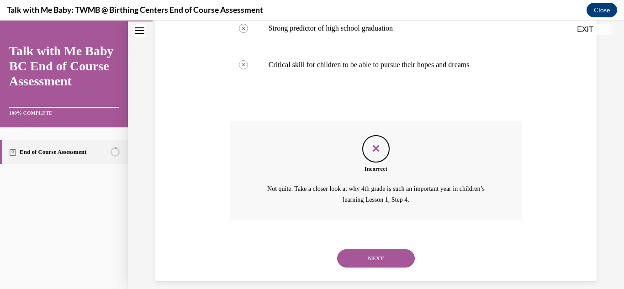
scroll to position [277, 0]
click at [377, 253] on button "NEXT" at bounding box center [376, 257] width 78 height 18
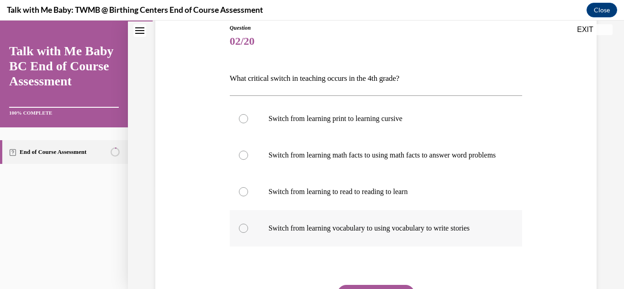
scroll to position [108, 0]
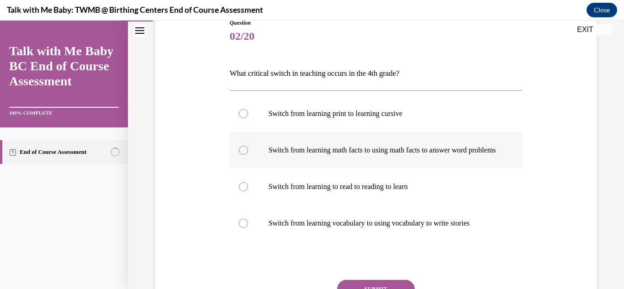
click at [241, 153] on div at bounding box center [243, 150] width 9 height 9
click at [241, 153] on input "Switch from learning math facts to using math facts to answer word problems" at bounding box center [243, 150] width 9 height 9
radio input "true"
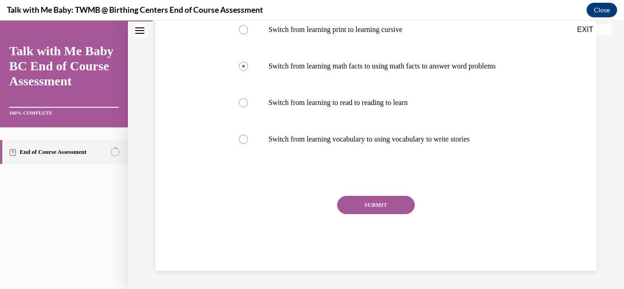
click at [360, 202] on button "SUBMIT" at bounding box center [376, 205] width 78 height 18
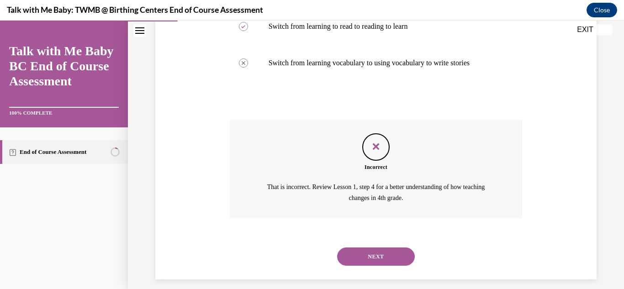
scroll to position [276, 0]
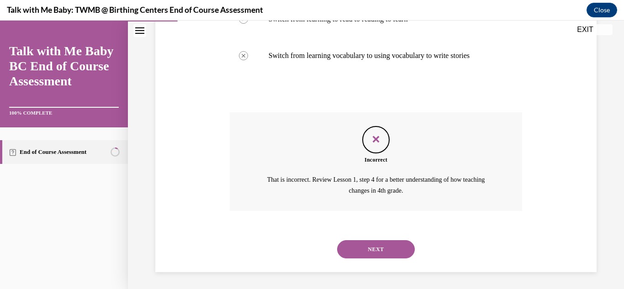
click at [374, 258] on button "NEXT" at bounding box center [376, 249] width 78 height 18
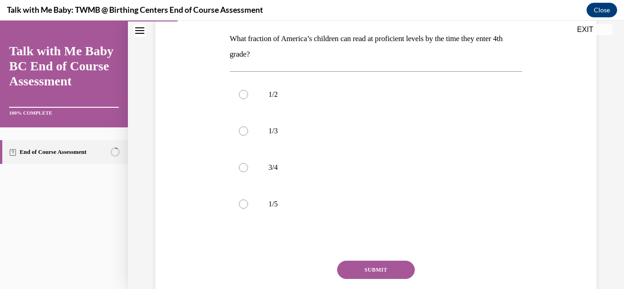
scroll to position [111, 0]
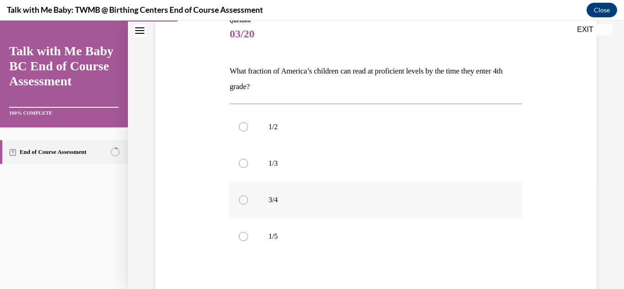
click at [245, 203] on div at bounding box center [243, 199] width 9 height 9
click at [245, 203] on input "3/4" at bounding box center [243, 199] width 9 height 9
radio input "true"
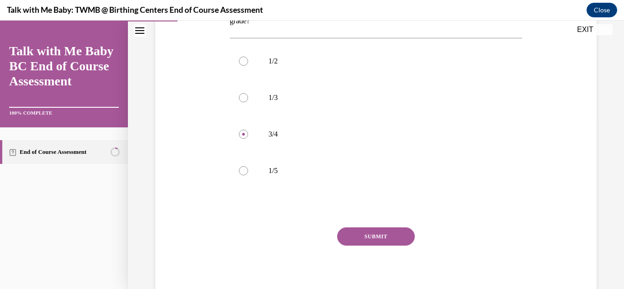
click at [368, 235] on button "SUBMIT" at bounding box center [376, 236] width 78 height 18
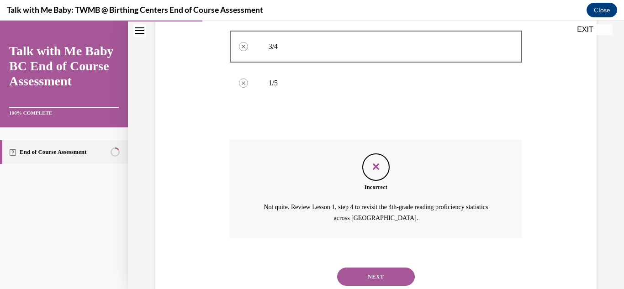
scroll to position [291, 0]
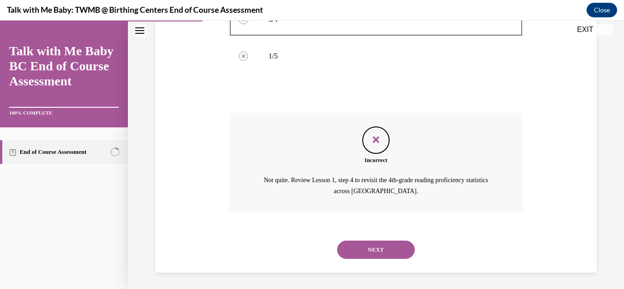
click at [390, 254] on button "NEXT" at bounding box center [376, 250] width 78 height 18
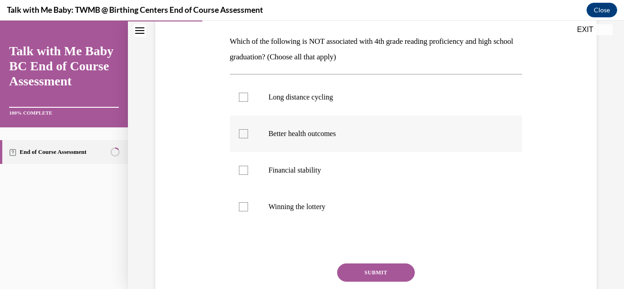
scroll to position [146, 0]
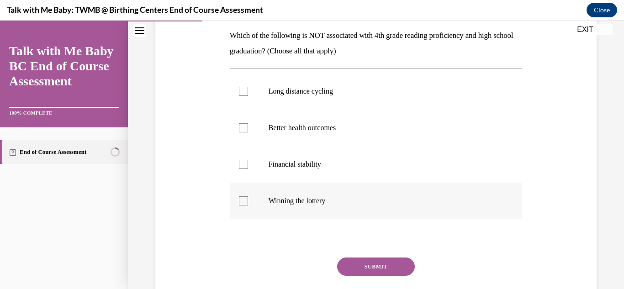
click at [247, 200] on div at bounding box center [243, 200] width 9 height 9
click at [247, 200] on input "Winning the lottery" at bounding box center [243, 200] width 9 height 9
checkbox input "true"
click at [377, 270] on button "SUBMIT" at bounding box center [376, 267] width 78 height 18
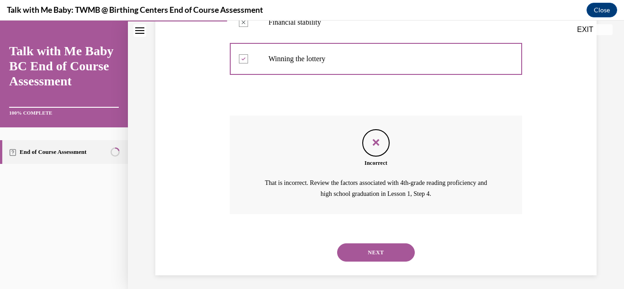
scroll to position [293, 0]
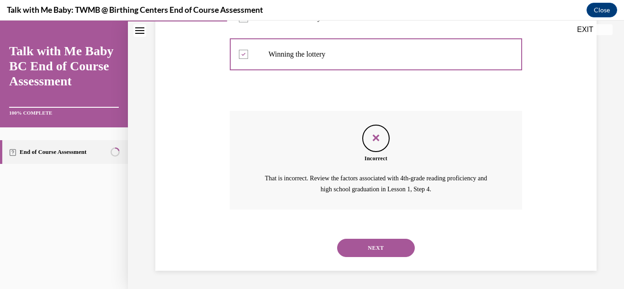
click at [387, 251] on button "NEXT" at bounding box center [376, 248] width 78 height 18
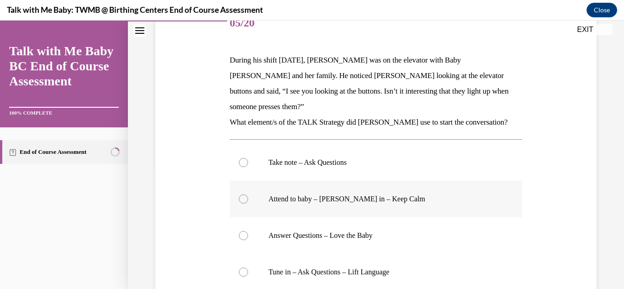
scroll to position [123, 0]
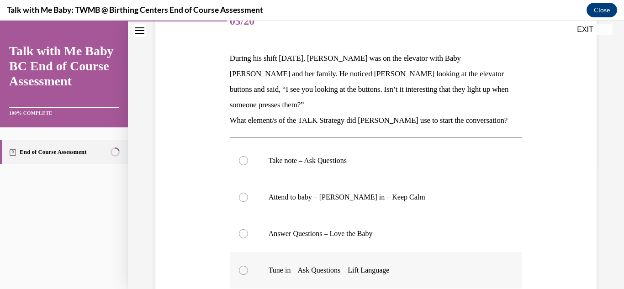
click at [243, 266] on div at bounding box center [243, 270] width 9 height 9
click at [243, 266] on input "Tune in – Ask Questions – Lift Language" at bounding box center [243, 270] width 9 height 9
radio input "true"
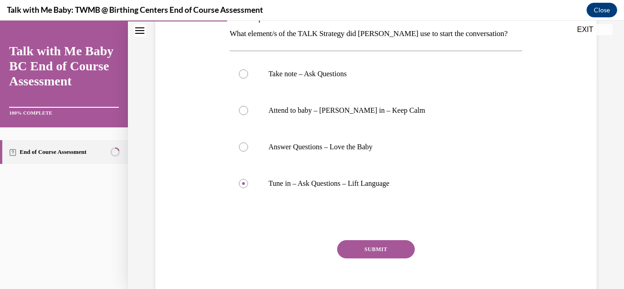
click at [397, 240] on button "SUBMIT" at bounding box center [376, 249] width 78 height 18
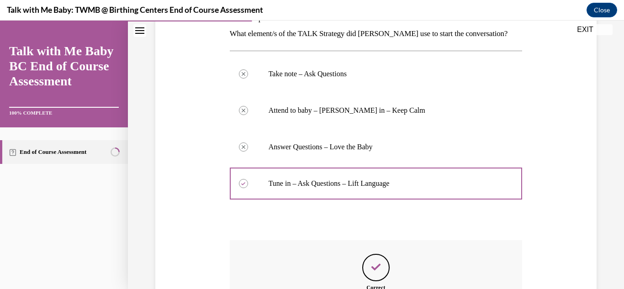
scroll to position [313, 0]
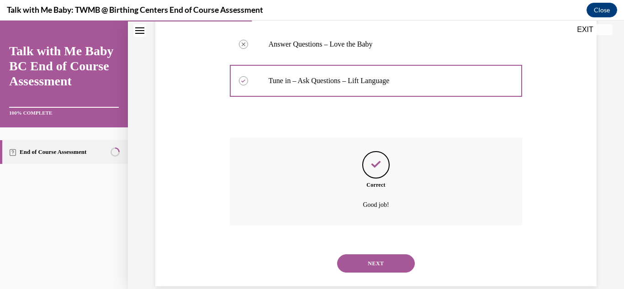
click at [386, 254] on button "NEXT" at bounding box center [376, 263] width 78 height 18
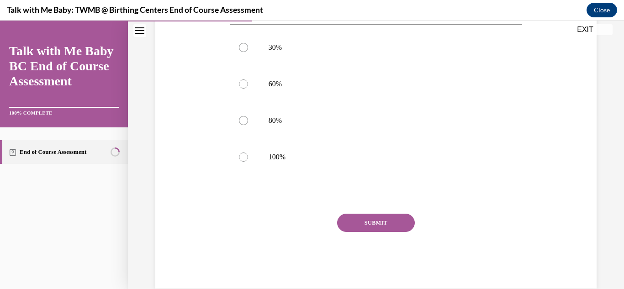
scroll to position [94, 0]
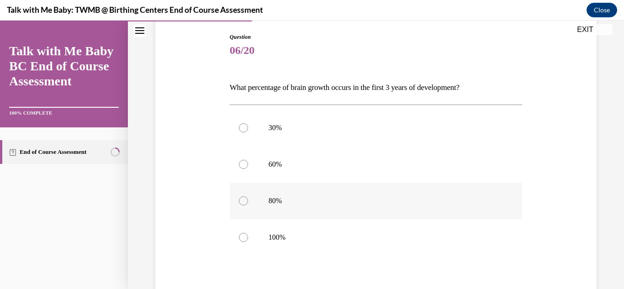
click at [244, 201] on div at bounding box center [243, 200] width 9 height 9
click at [244, 201] on input "80%" at bounding box center [243, 200] width 9 height 9
radio input "true"
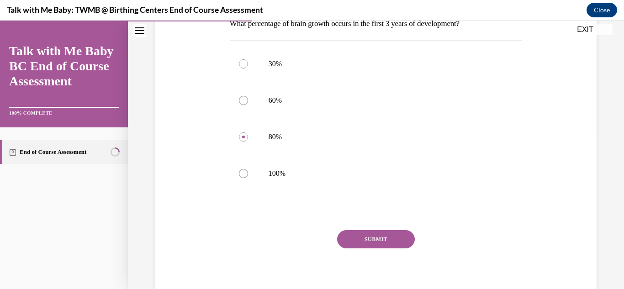
scroll to position [168, 0]
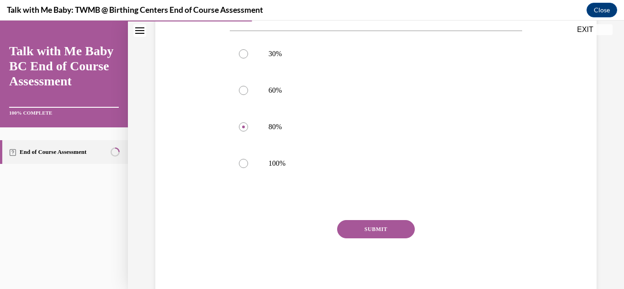
click at [375, 228] on button "SUBMIT" at bounding box center [376, 229] width 78 height 18
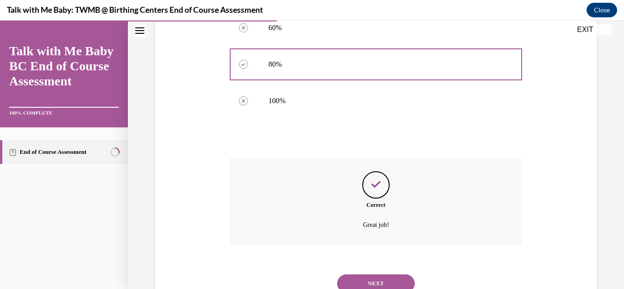
scroll to position [266, 0]
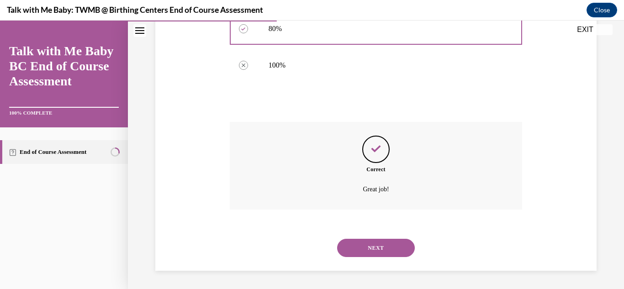
click at [388, 246] on button "NEXT" at bounding box center [376, 248] width 78 height 18
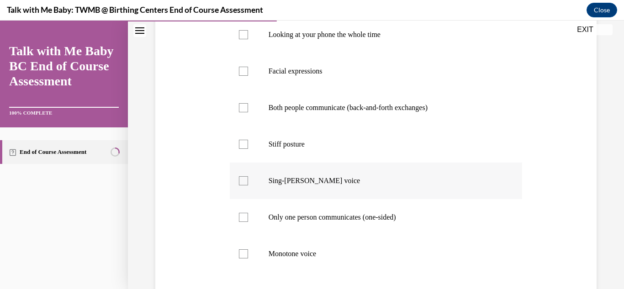
scroll to position [293, 0]
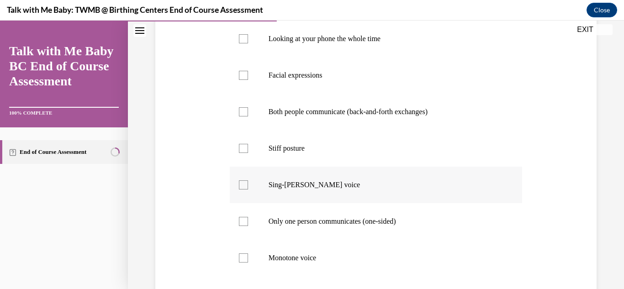
drag, startPoint x: 242, startPoint y: 200, endPoint x: 242, endPoint y: 182, distance: 17.4
click at [242, 189] on div at bounding box center [243, 184] width 9 height 9
click at [242, 189] on input "Sing-songy voice" at bounding box center [243, 184] width 9 height 9
checkbox input "true"
drag, startPoint x: 249, startPoint y: 131, endPoint x: 254, endPoint y: 121, distance: 11.0
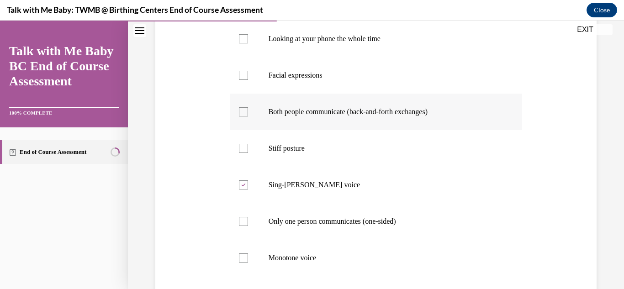
click at [251, 128] on label "Both people communicate (back-and-forth exchanges)" at bounding box center [376, 112] width 293 height 37
click at [248, 116] on input "Both people communicate (back-and-forth exchanges)" at bounding box center [243, 111] width 9 height 9
checkbox input "true"
click at [244, 94] on label "Facial expressions" at bounding box center [376, 75] width 293 height 37
click at [244, 80] on input "Facial expressions" at bounding box center [243, 75] width 9 height 9
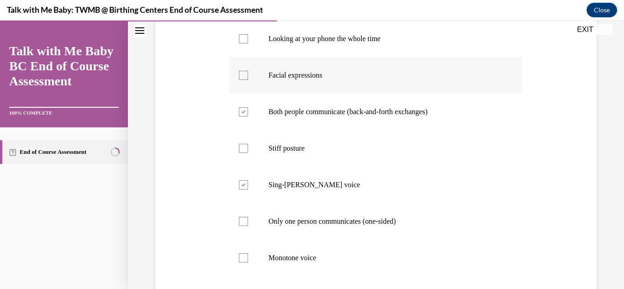
checkbox input "true"
click at [245, 57] on label "Looking at your phone the whole time" at bounding box center [376, 39] width 293 height 37
click at [245, 43] on input "Looking at your phone the whole time" at bounding box center [243, 38] width 9 height 9
checkbox input "true"
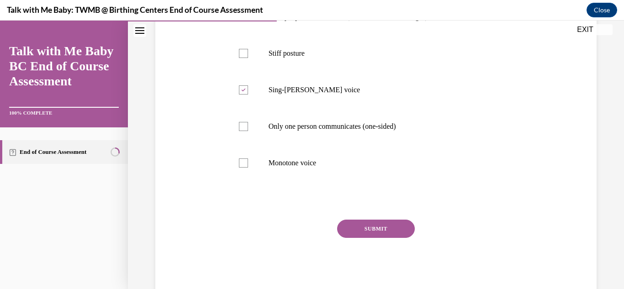
scroll to position [389, 0]
click at [380, 237] on button "SUBMIT" at bounding box center [376, 228] width 78 height 18
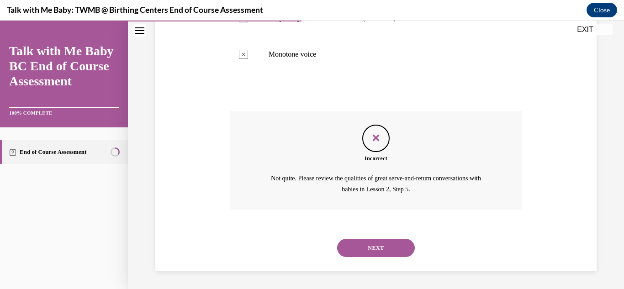
scroll to position [512, 0]
click at [370, 247] on button "NEXT" at bounding box center [376, 248] width 78 height 18
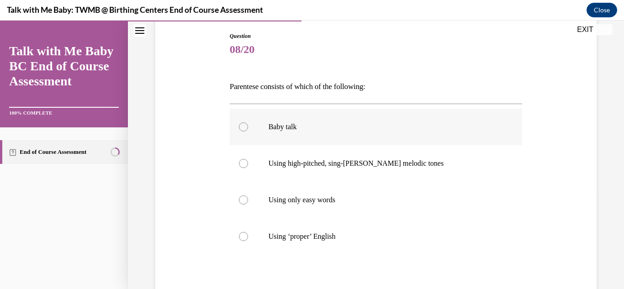
scroll to position [108, 0]
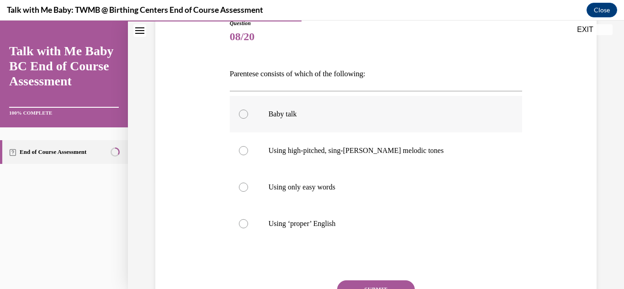
click at [245, 119] on label "Baby talk" at bounding box center [376, 114] width 293 height 37
click at [245, 119] on input "Baby talk" at bounding box center [243, 114] width 9 height 9
radio input "true"
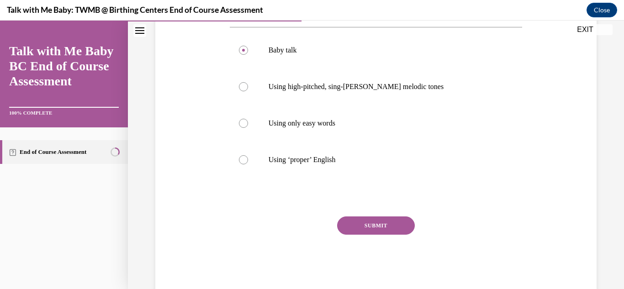
scroll to position [192, 0]
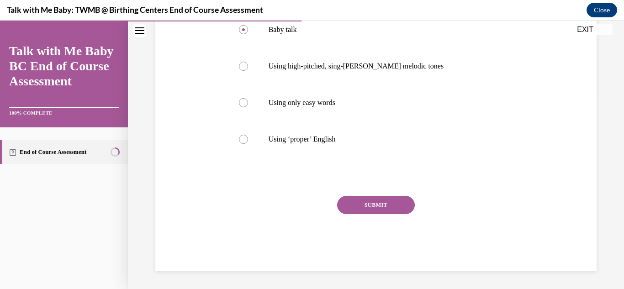
click at [371, 210] on button "SUBMIT" at bounding box center [376, 205] width 78 height 18
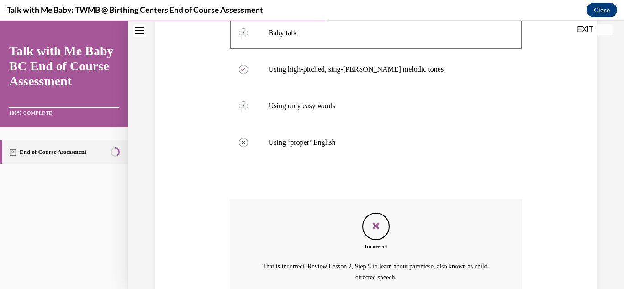
scroll to position [277, 0]
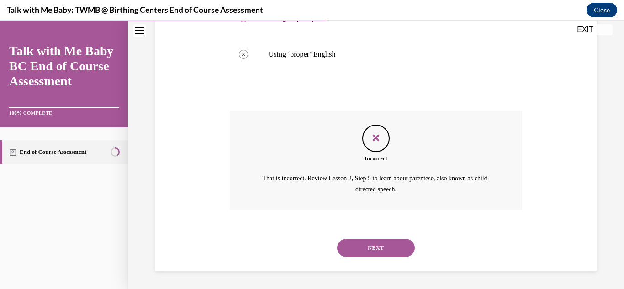
click at [375, 250] on button "NEXT" at bounding box center [376, 248] width 78 height 18
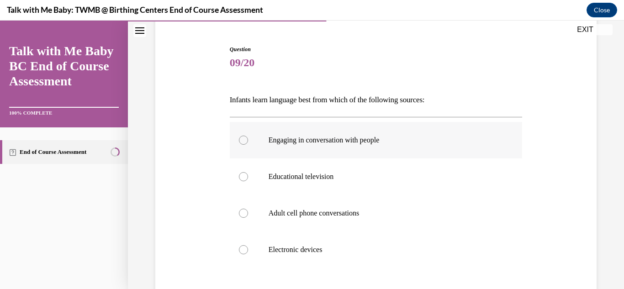
scroll to position [100, 0]
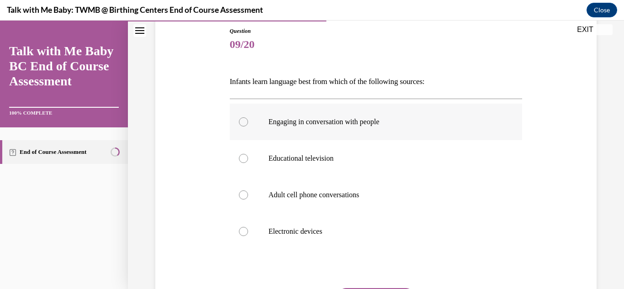
click at [247, 123] on div at bounding box center [243, 121] width 9 height 9
click at [247, 123] on input "Engaging in conversation with people" at bounding box center [243, 121] width 9 height 9
radio input "true"
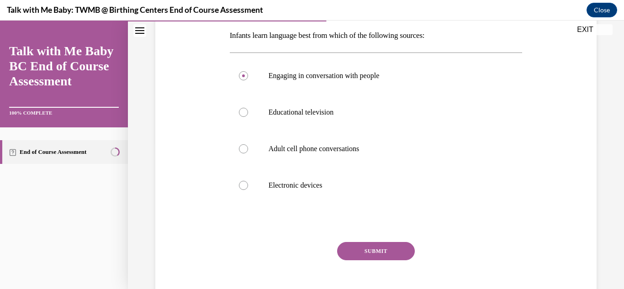
click at [376, 257] on button "SUBMIT" at bounding box center [376, 251] width 78 height 18
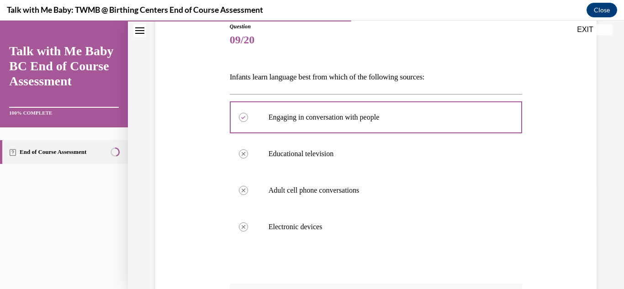
scroll to position [266, 0]
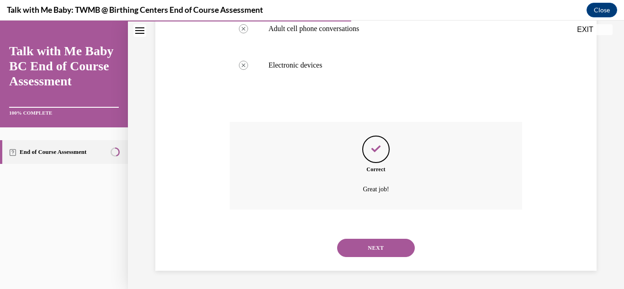
click at [377, 252] on button "NEXT" at bounding box center [376, 248] width 78 height 18
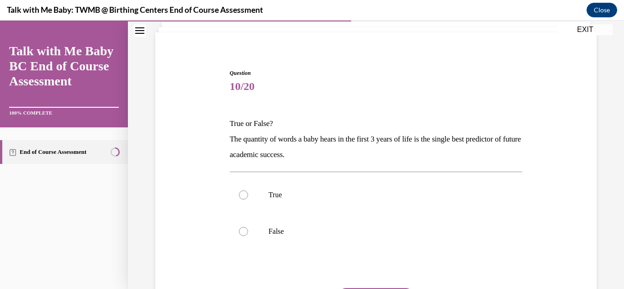
scroll to position [74, 0]
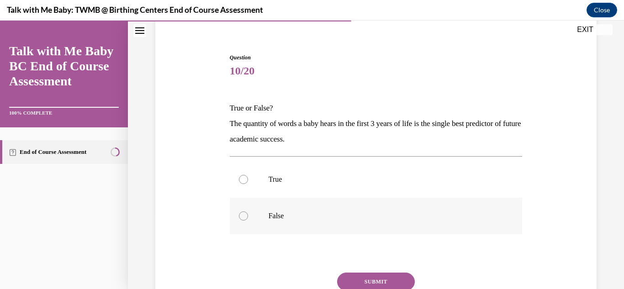
click at [253, 220] on label "False" at bounding box center [376, 216] width 293 height 37
click at [248, 220] on input "False" at bounding box center [243, 215] width 9 height 9
radio input "true"
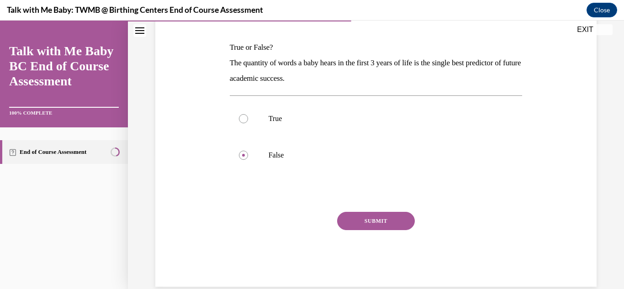
scroll to position [150, 0]
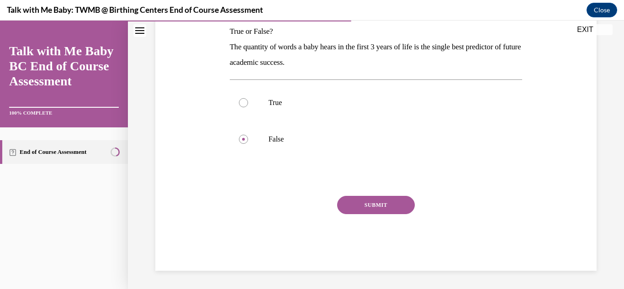
click at [388, 208] on button "SUBMIT" at bounding box center [376, 205] width 78 height 18
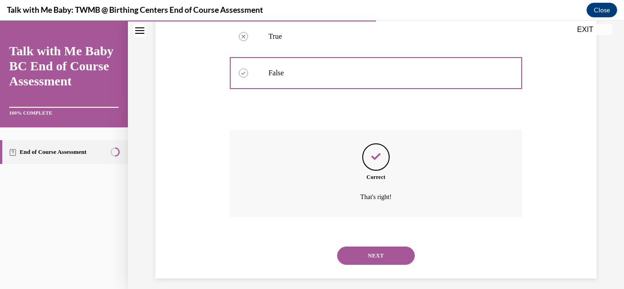
scroll to position [224, 0]
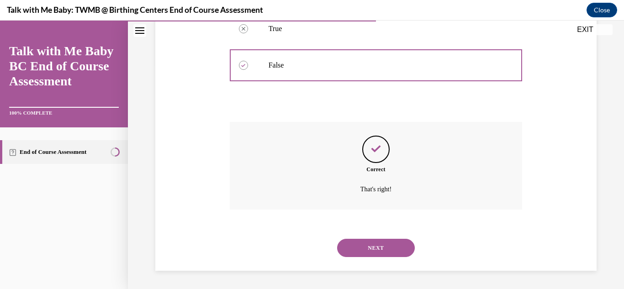
click at [366, 247] on button "NEXT" at bounding box center [376, 248] width 78 height 18
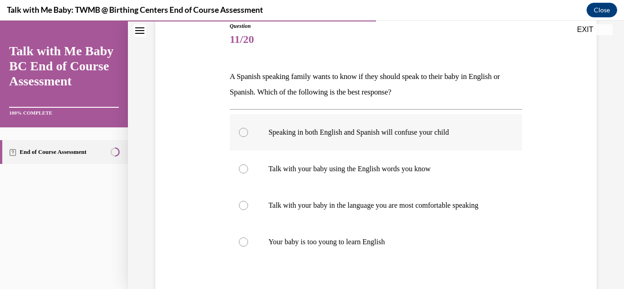
scroll to position [116, 0]
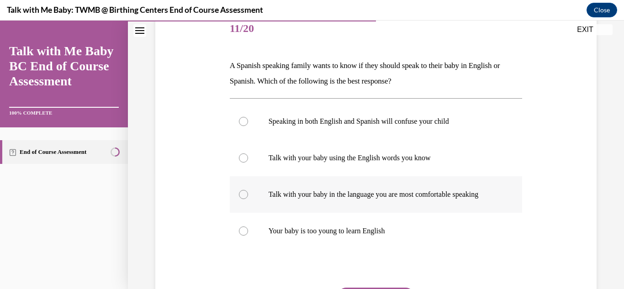
drag, startPoint x: 240, startPoint y: 195, endPoint x: 245, endPoint y: 195, distance: 4.6
click at [240, 195] on div at bounding box center [243, 194] width 9 height 9
click at [240, 195] on input "Talk with your baby in the language you are most comfortable speaking" at bounding box center [243, 194] width 9 height 9
radio input "true"
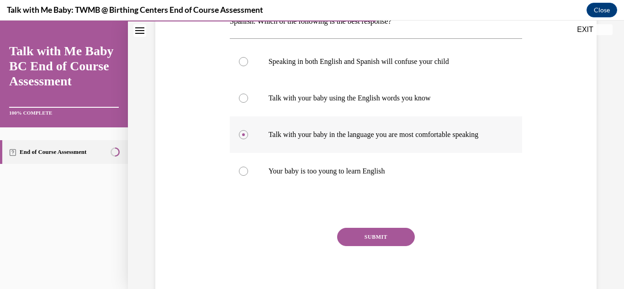
scroll to position [190, 0]
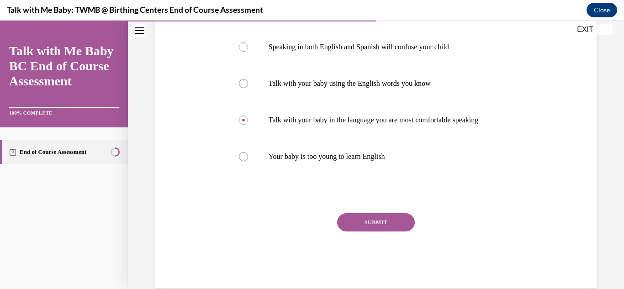
click at [358, 224] on button "SUBMIT" at bounding box center [376, 222] width 78 height 18
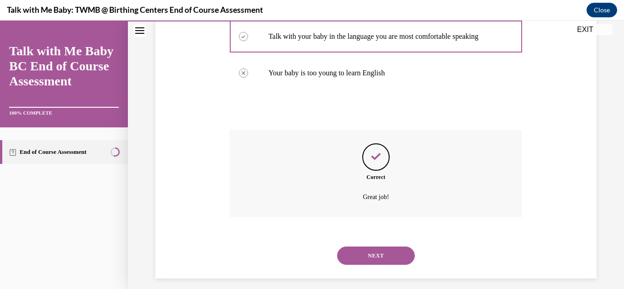
scroll to position [282, 0]
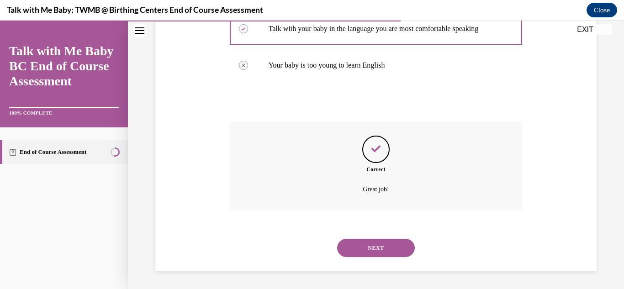
click at [387, 249] on button "NEXT" at bounding box center [376, 248] width 78 height 18
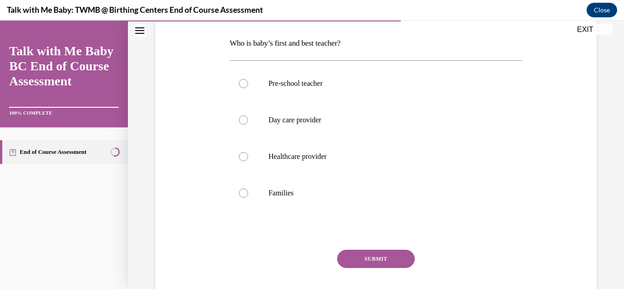
scroll to position [152, 0]
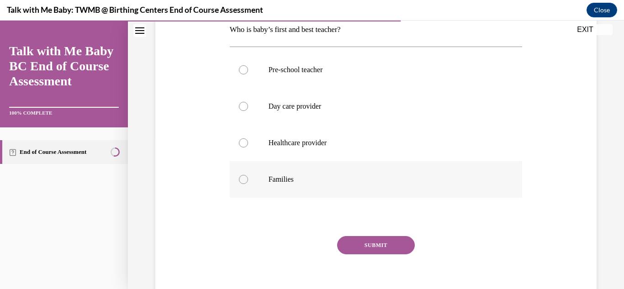
click at [242, 179] on div at bounding box center [243, 179] width 9 height 9
click at [242, 179] on input "Families" at bounding box center [243, 179] width 9 height 9
radio input "true"
click at [377, 250] on button "SUBMIT" at bounding box center [376, 245] width 78 height 18
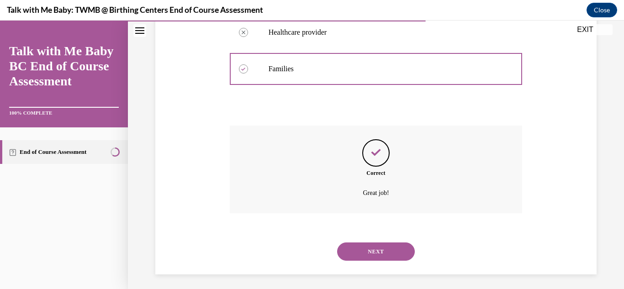
scroll to position [266, 0]
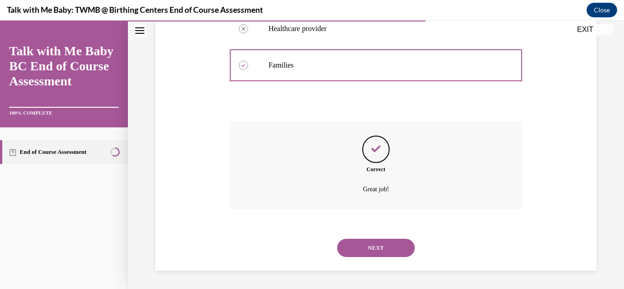
click at [390, 248] on button "NEXT" at bounding box center [376, 248] width 78 height 18
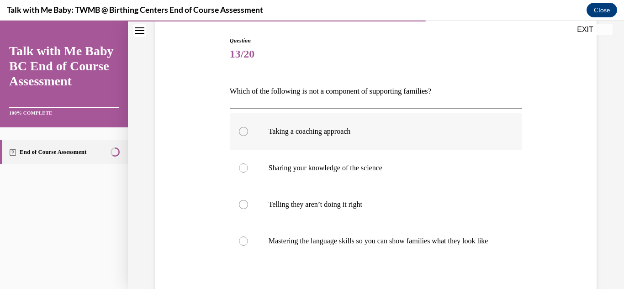
scroll to position [98, 0]
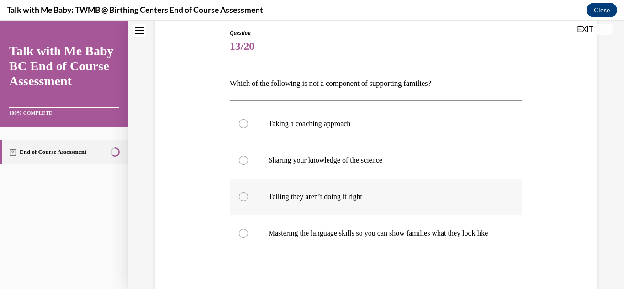
click at [250, 198] on label "Telling they aren’t doing it right" at bounding box center [376, 197] width 293 height 37
click at [248, 198] on input "Telling they aren’t doing it right" at bounding box center [243, 196] width 9 height 9
radio input "true"
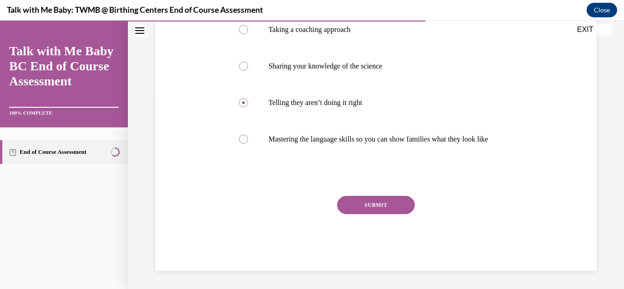
scroll to position [201, 0]
click at [372, 209] on button "SUBMIT" at bounding box center [376, 205] width 78 height 18
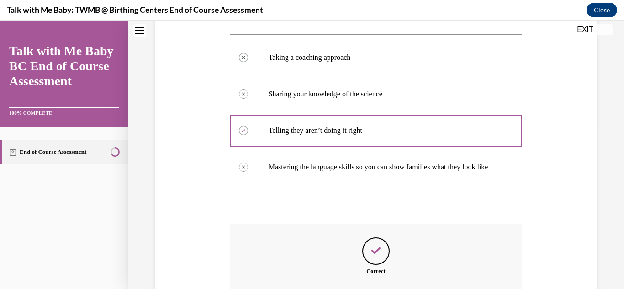
scroll to position [275, 0]
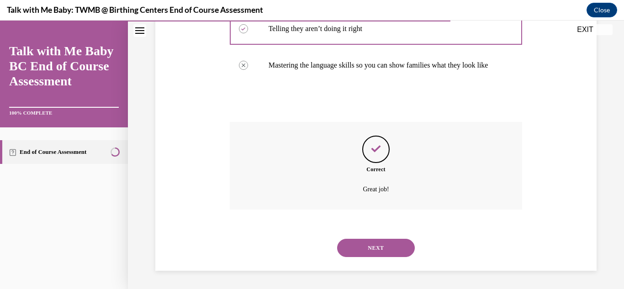
click at [388, 253] on button "NEXT" at bounding box center [376, 248] width 78 height 18
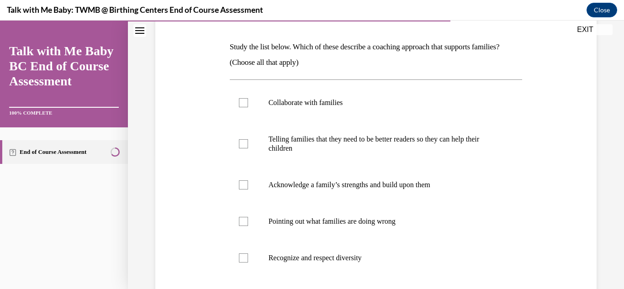
scroll to position [129, 0]
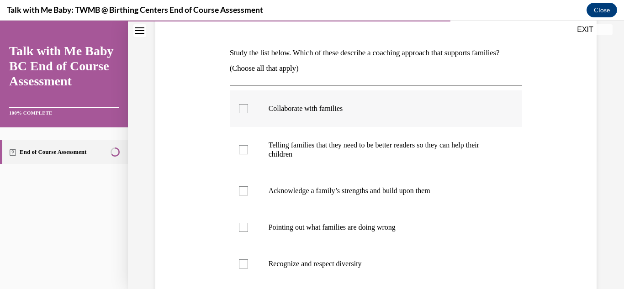
click at [244, 107] on div at bounding box center [243, 108] width 9 height 9
click at [244, 107] on input "Collaborate with families" at bounding box center [243, 108] width 9 height 9
checkbox input "true"
click at [241, 195] on div at bounding box center [243, 190] width 9 height 9
click at [241, 195] on input "Acknowledge a family’s strengths and build upon them" at bounding box center [243, 190] width 9 height 9
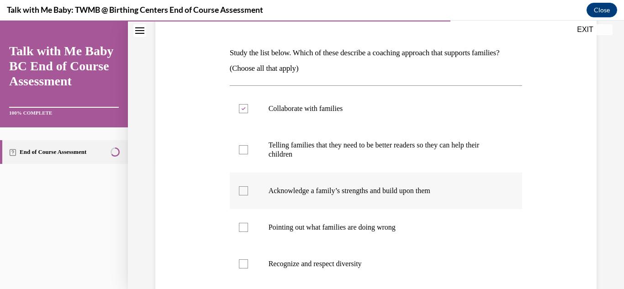
checkbox input "true"
click at [244, 264] on div at bounding box center [243, 263] width 9 height 9
click at [244, 264] on input "Recognize and respect diversity" at bounding box center [243, 263] width 9 height 9
checkbox input "true"
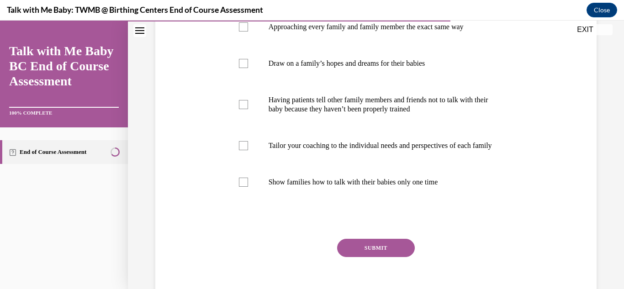
scroll to position [404, 0]
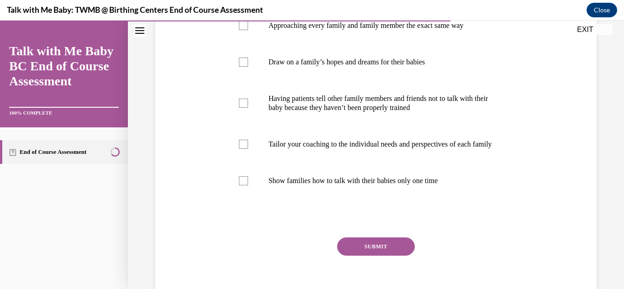
click at [375, 256] on button "SUBMIT" at bounding box center [376, 246] width 78 height 18
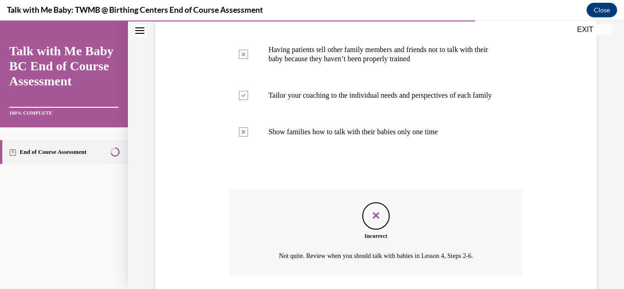
scroll to position [528, 0]
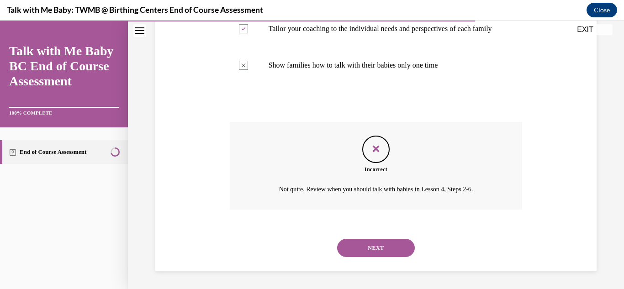
click at [379, 247] on button "NEXT" at bounding box center [376, 248] width 78 height 18
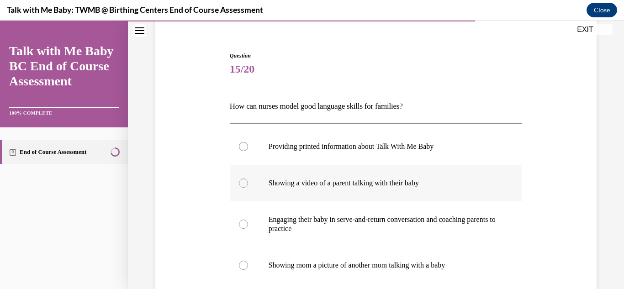
scroll to position [110, 0]
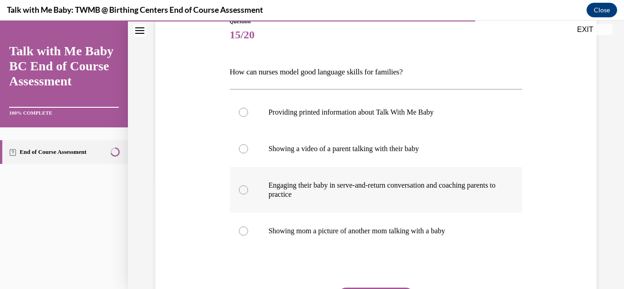
click at [241, 187] on div at bounding box center [243, 189] width 9 height 9
click at [241, 187] on input "Engaging their baby in serve-and-return conversation and coaching parents to pr…" at bounding box center [243, 189] width 9 height 9
radio input "true"
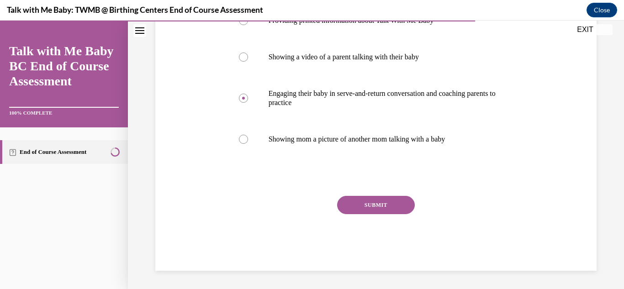
click at [358, 199] on button "SUBMIT" at bounding box center [376, 205] width 78 height 18
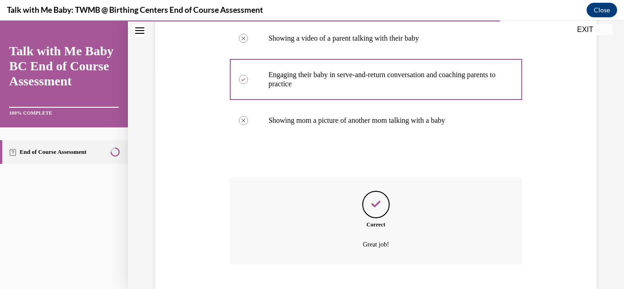
scroll to position [275, 0]
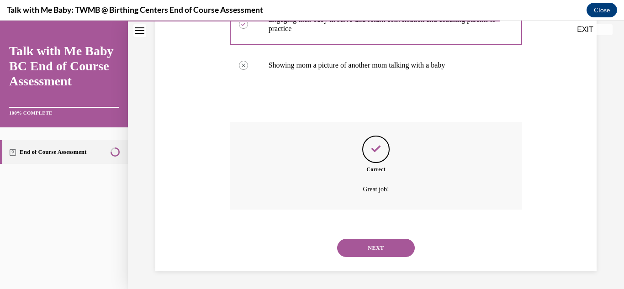
click at [368, 245] on button "NEXT" at bounding box center [376, 248] width 78 height 18
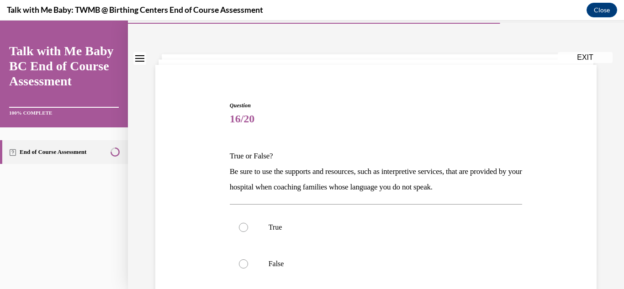
scroll to position [34, 0]
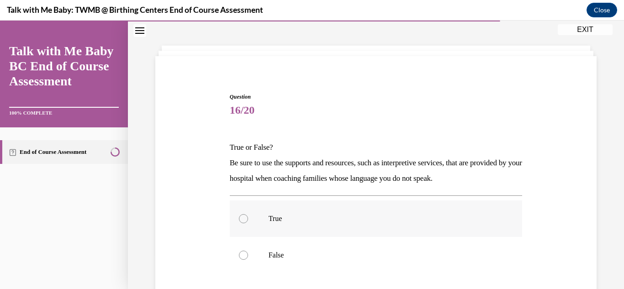
click at [247, 221] on label "True" at bounding box center [376, 218] width 293 height 37
click at [247, 221] on input "True" at bounding box center [243, 218] width 9 height 9
radio input "true"
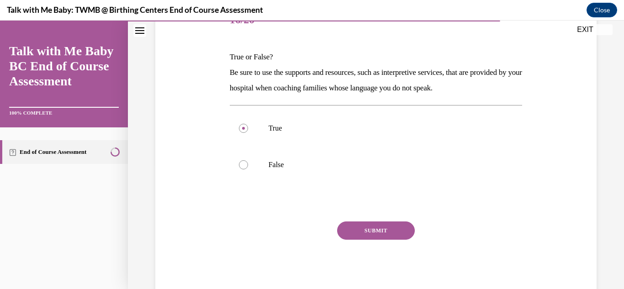
click at [398, 237] on button "SUBMIT" at bounding box center [376, 230] width 78 height 18
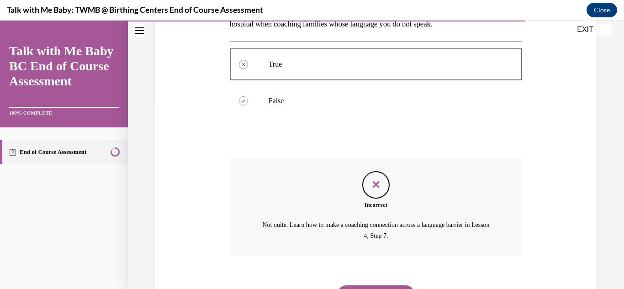
scroll to position [235, 0]
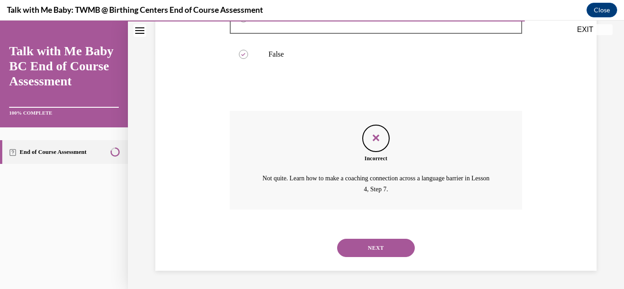
click at [371, 247] on button "NEXT" at bounding box center [376, 248] width 78 height 18
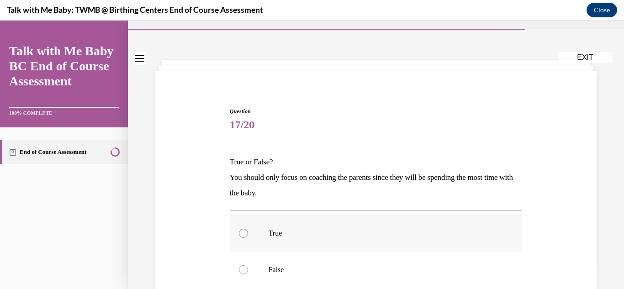
scroll to position [21, 0]
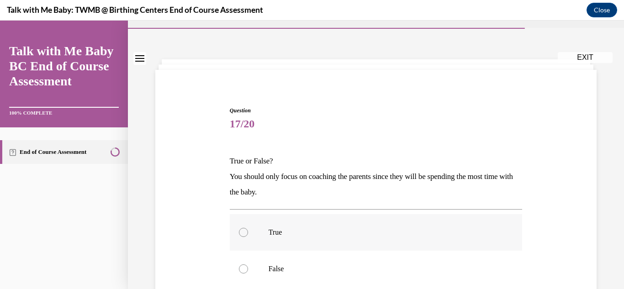
click at [246, 234] on div at bounding box center [243, 232] width 9 height 9
click at [246, 234] on input "True" at bounding box center [243, 232] width 9 height 9
radio input "true"
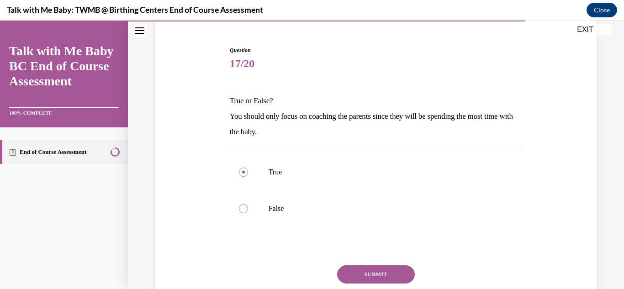
scroll to position [94, 0]
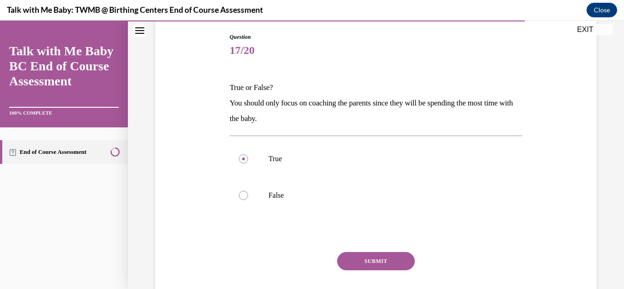
click at [378, 260] on button "SUBMIT" at bounding box center [376, 261] width 78 height 18
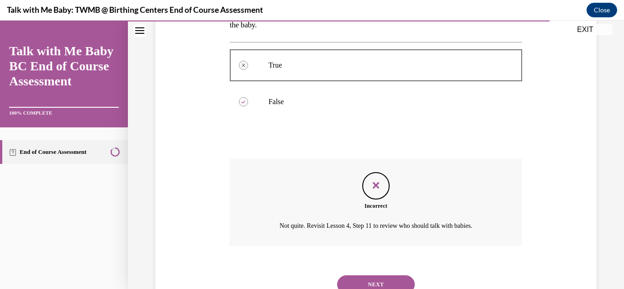
scroll to position [224, 0]
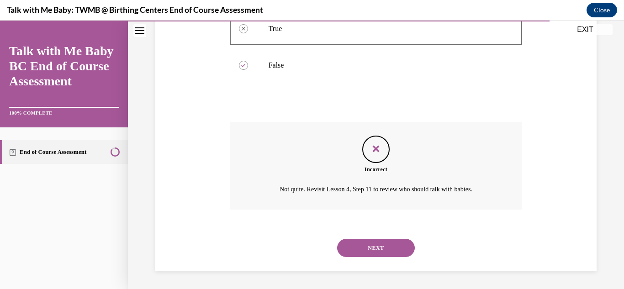
click at [393, 245] on button "NEXT" at bounding box center [376, 248] width 78 height 18
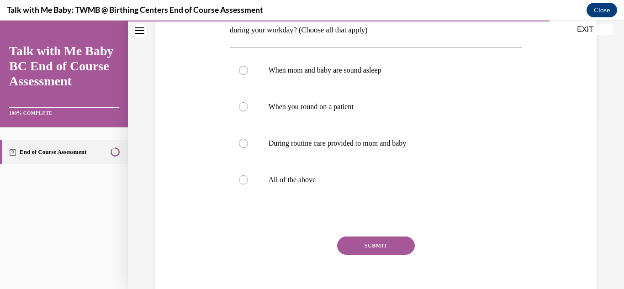
scroll to position [172, 0]
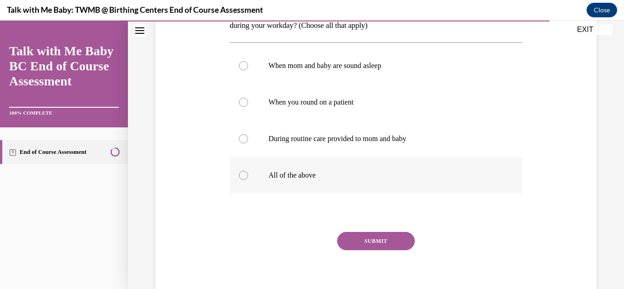
click at [241, 172] on div at bounding box center [243, 175] width 9 height 9
click at [241, 172] on input "All of the above" at bounding box center [243, 175] width 9 height 9
radio input "true"
click at [389, 244] on button "SUBMIT" at bounding box center [376, 241] width 78 height 18
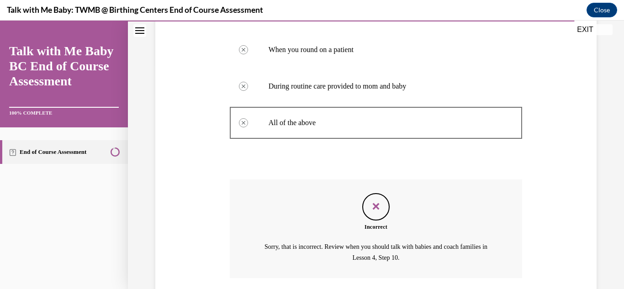
scroll to position [293, 0]
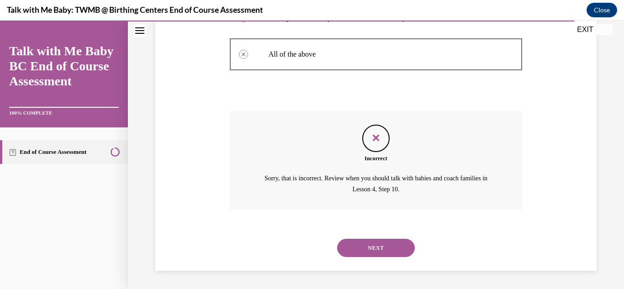
click at [396, 255] on button "NEXT" at bounding box center [376, 248] width 78 height 18
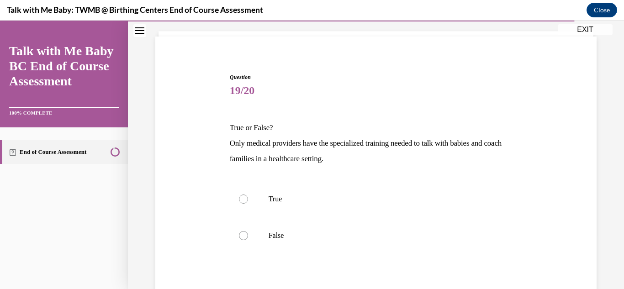
scroll to position [85, 0]
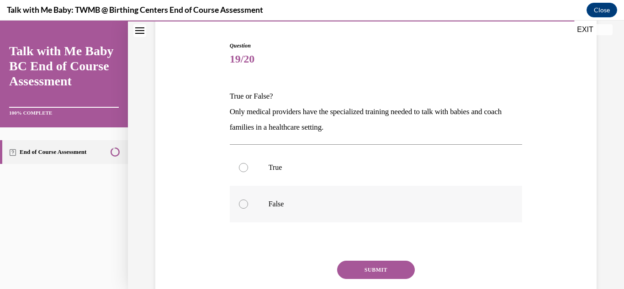
click at [242, 209] on label "False" at bounding box center [376, 204] width 293 height 37
click at [242, 209] on input "False" at bounding box center [243, 204] width 9 height 9
radio input "true"
click at [376, 272] on button "SUBMIT" at bounding box center [376, 270] width 78 height 18
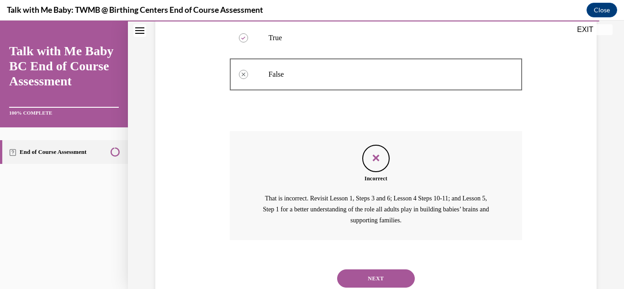
scroll to position [246, 0]
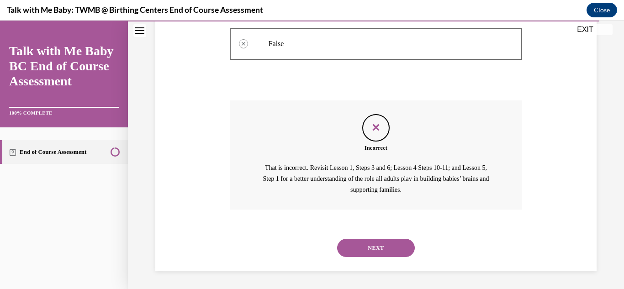
click at [391, 251] on button "NEXT" at bounding box center [376, 248] width 78 height 18
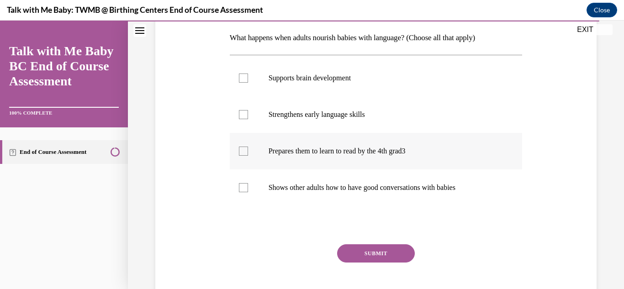
scroll to position [145, 0]
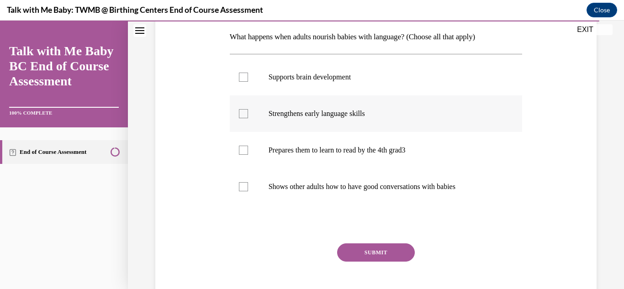
click at [243, 111] on div at bounding box center [243, 113] width 9 height 9
click at [243, 111] on input "Strengthens early language skills" at bounding box center [243, 113] width 9 height 9
checkbox input "true"
click at [361, 253] on button "SUBMIT" at bounding box center [376, 252] width 78 height 18
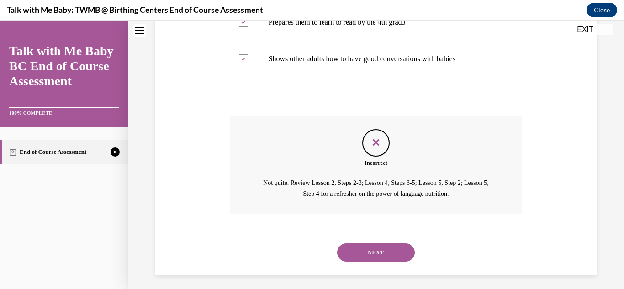
scroll to position [277, 0]
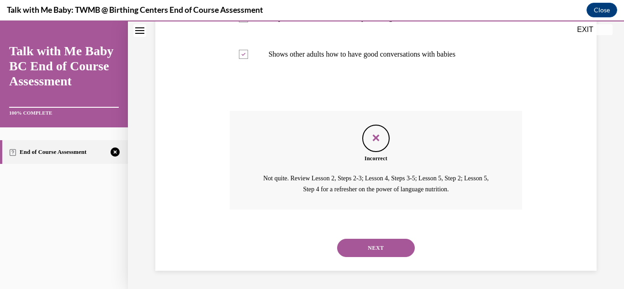
click at [379, 247] on button "NEXT" at bounding box center [376, 248] width 78 height 18
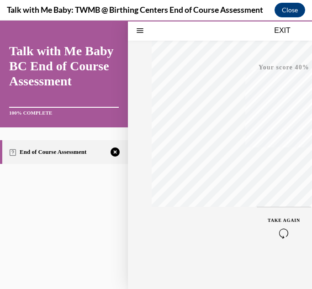
scroll to position [163, 0]
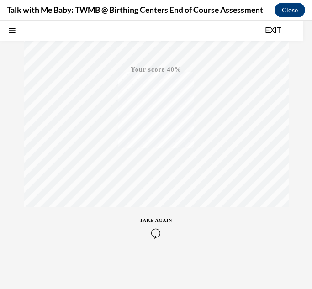
click at [154, 229] on icon "button" at bounding box center [156, 233] width 32 height 10
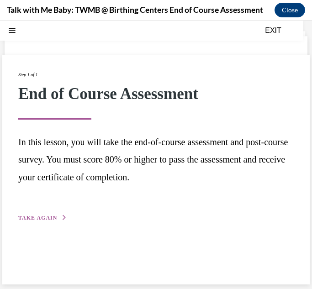
scroll to position [29, 0]
click at [30, 220] on span "TAKE AGAIN" at bounding box center [37, 218] width 39 height 6
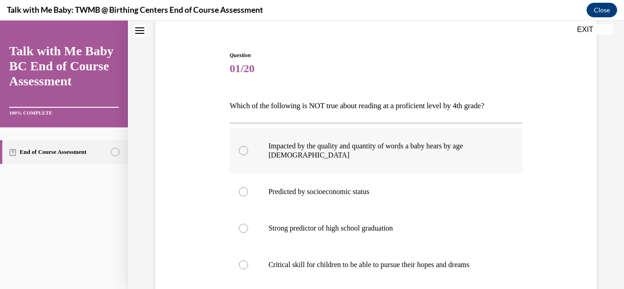
scroll to position [76, 0]
click at [241, 260] on div at bounding box center [243, 264] width 9 height 9
click at [241, 260] on input "Critical skill for children to be able to pursue their hopes and dreams" at bounding box center [243, 264] width 9 height 9
radio input "true"
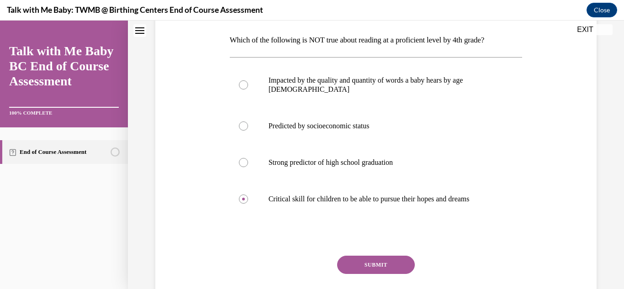
click at [382, 256] on button "SUBMIT" at bounding box center [376, 265] width 78 height 18
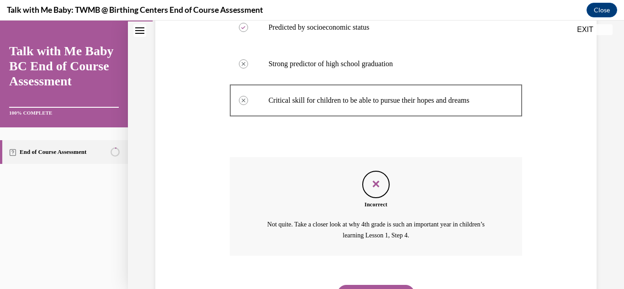
scroll to position [247, 0]
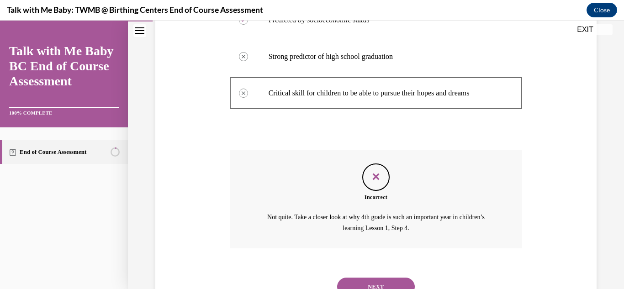
click at [395, 278] on button "NEXT" at bounding box center [376, 287] width 78 height 18
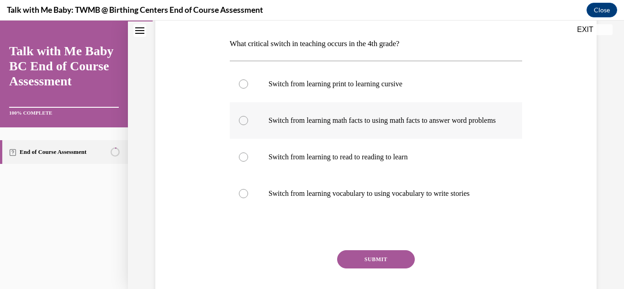
scroll to position [149, 0]
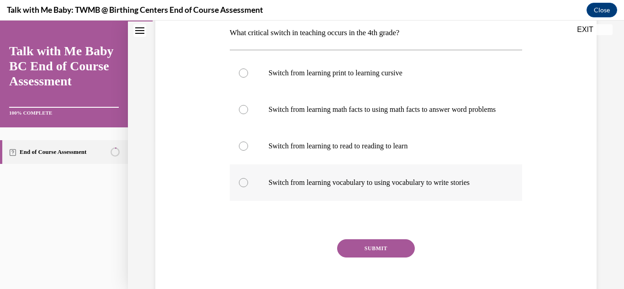
click at [239, 187] on div at bounding box center [243, 182] width 9 height 9
click at [239, 187] on input "Switch from learning vocabulary to using vocabulary to write stories" at bounding box center [243, 182] width 9 height 9
radio input "true"
click at [400, 251] on button "SUBMIT" at bounding box center [376, 248] width 78 height 18
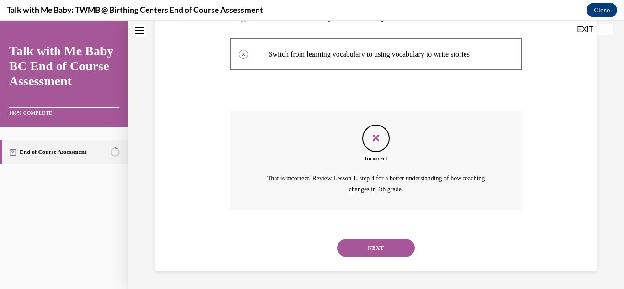
scroll to position [286, 0]
click at [387, 244] on button "NEXT" at bounding box center [376, 248] width 78 height 18
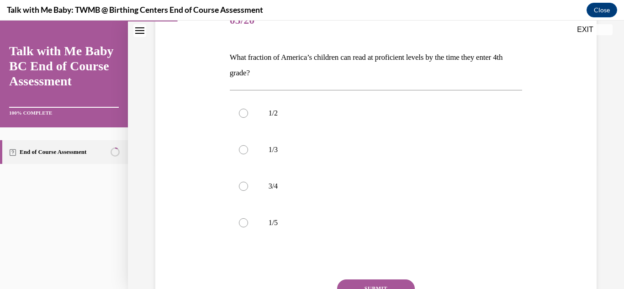
scroll to position [126, 0]
click at [244, 149] on div at bounding box center [243, 148] width 9 height 9
click at [244, 149] on input "1/3" at bounding box center [243, 148] width 9 height 9
radio input "true"
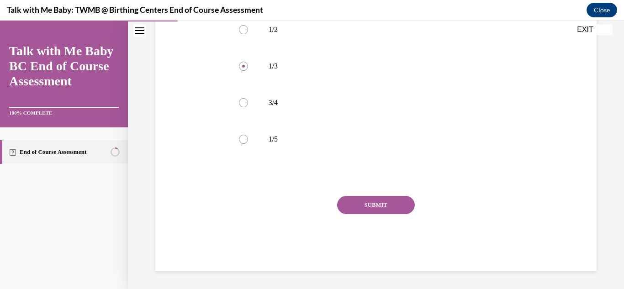
click at [377, 205] on button "SUBMIT" at bounding box center [376, 205] width 78 height 18
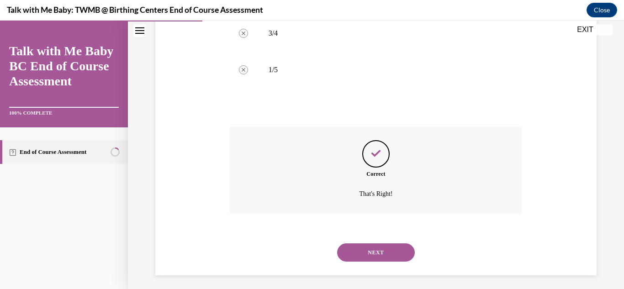
scroll to position [282, 0]
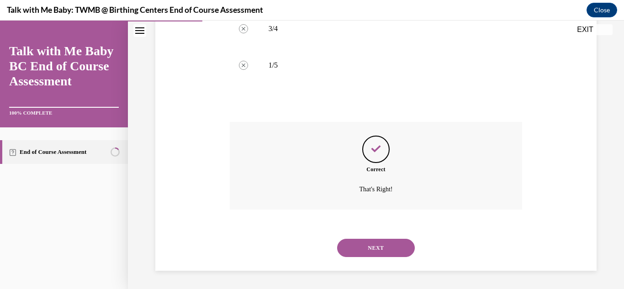
click at [383, 255] on button "NEXT" at bounding box center [376, 248] width 78 height 18
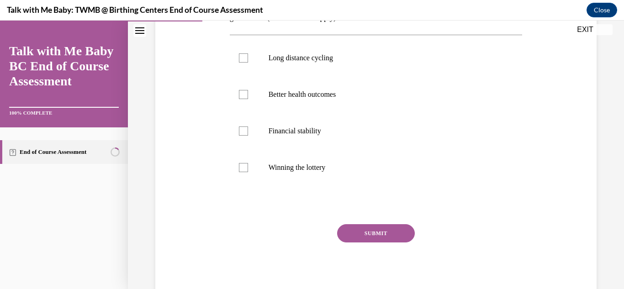
scroll to position [180, 0]
click at [248, 171] on label "Winning the lottery" at bounding box center [376, 167] width 293 height 37
click at [248, 171] on input "Winning the lottery" at bounding box center [243, 167] width 9 height 9
checkbox input "true"
click at [402, 227] on button "SUBMIT" at bounding box center [376, 233] width 78 height 18
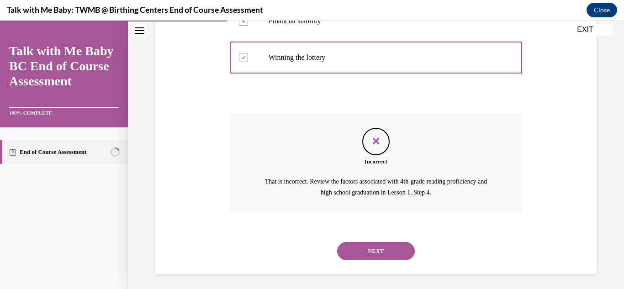
scroll to position [293, 0]
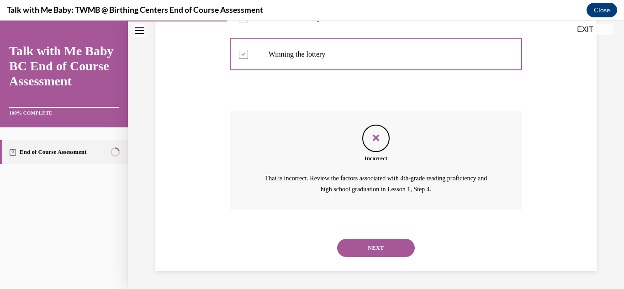
click at [363, 245] on button "NEXT" at bounding box center [376, 248] width 78 height 18
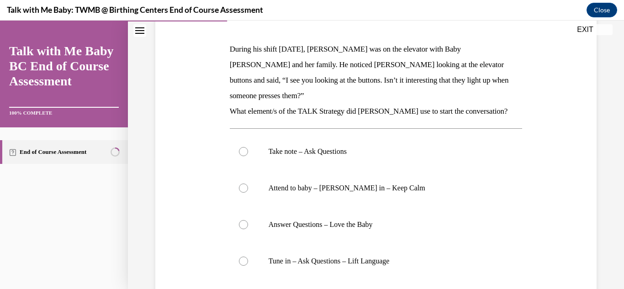
scroll to position [126, 0]
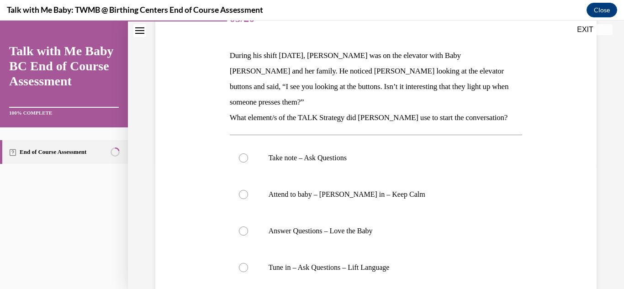
click at [593, 28] on button "EXIT" at bounding box center [585, 29] width 55 height 11
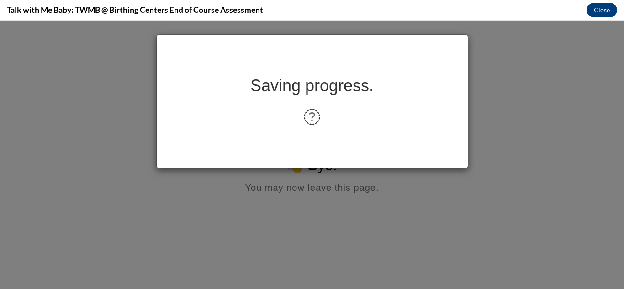
scroll to position [0, 0]
